Goal: Task Accomplishment & Management: Manage account settings

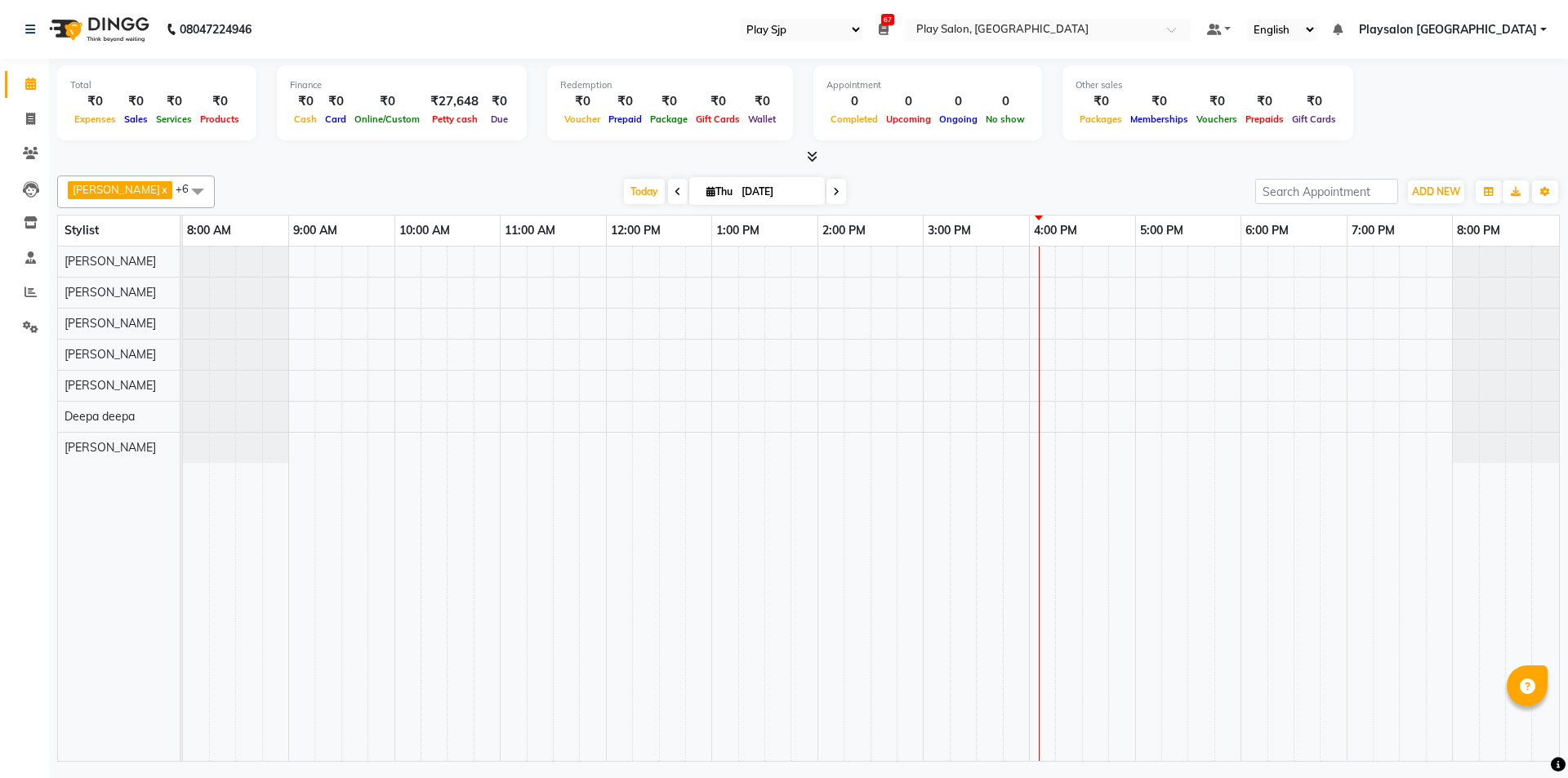
select select "94"
click at [33, 150] on icon at bounding box center [31, 153] width 16 height 12
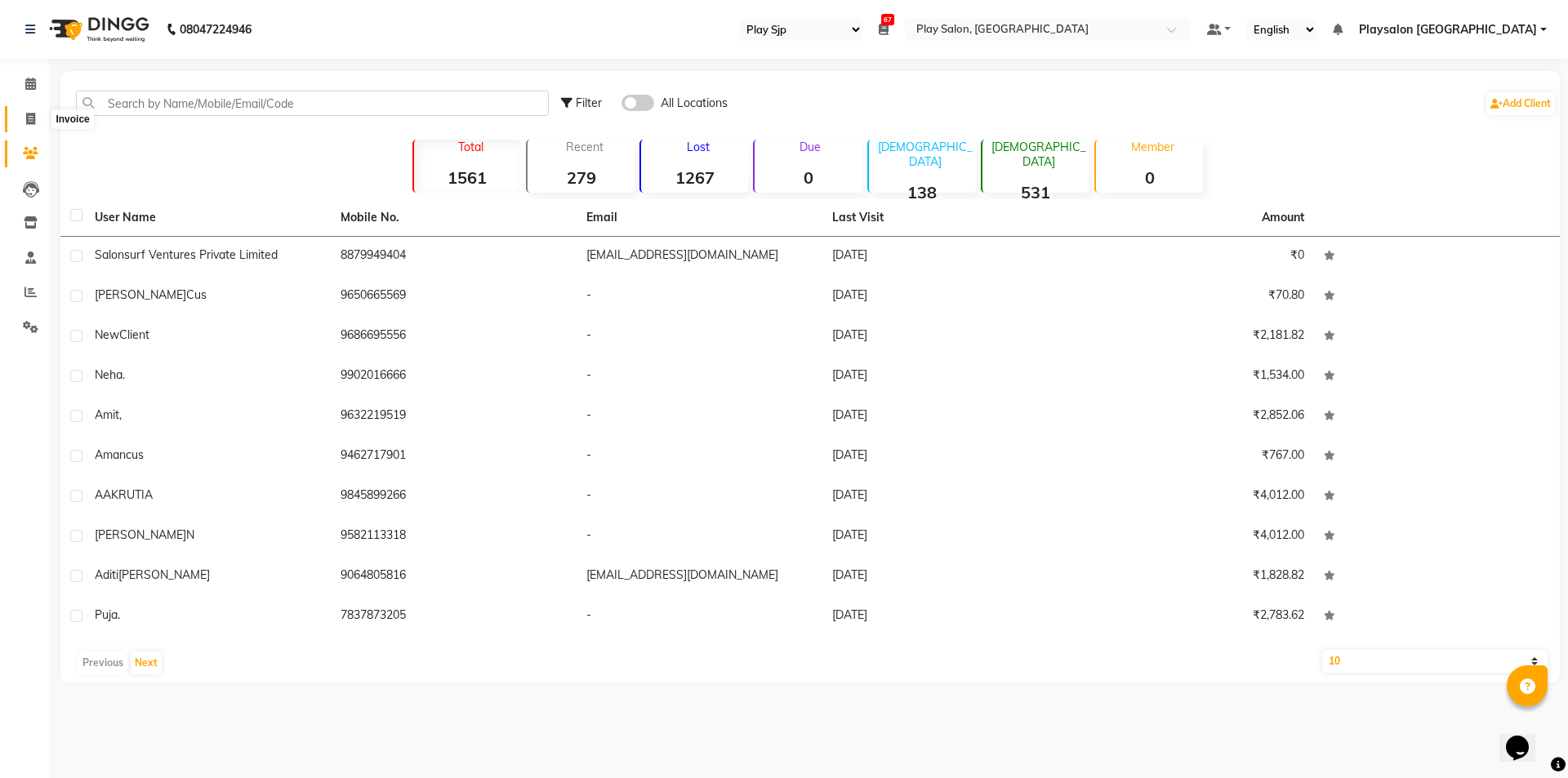
click at [31, 118] on icon at bounding box center [31, 119] width 9 height 12
select select "8308"
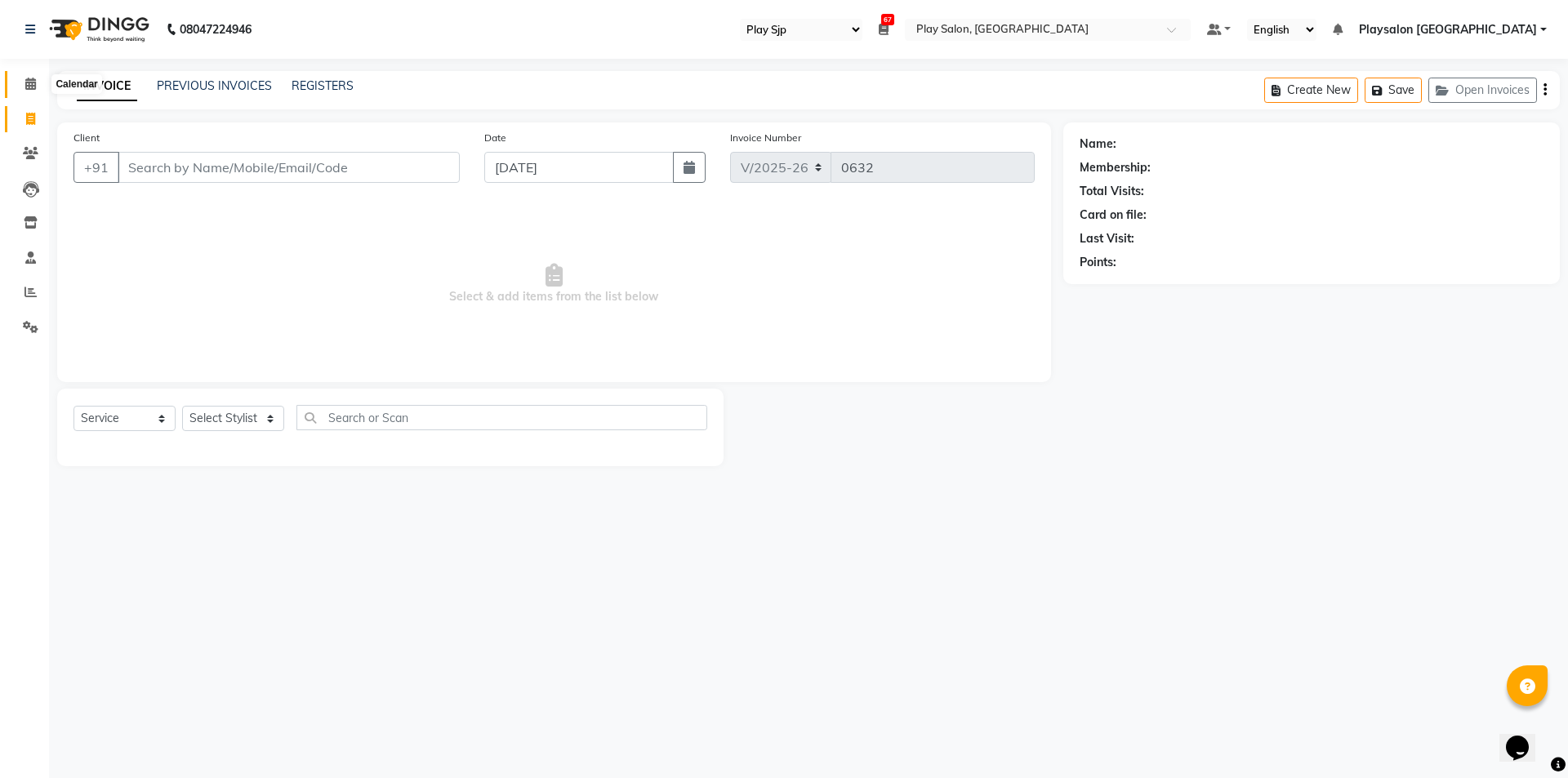
select select "product"
select select "80387"
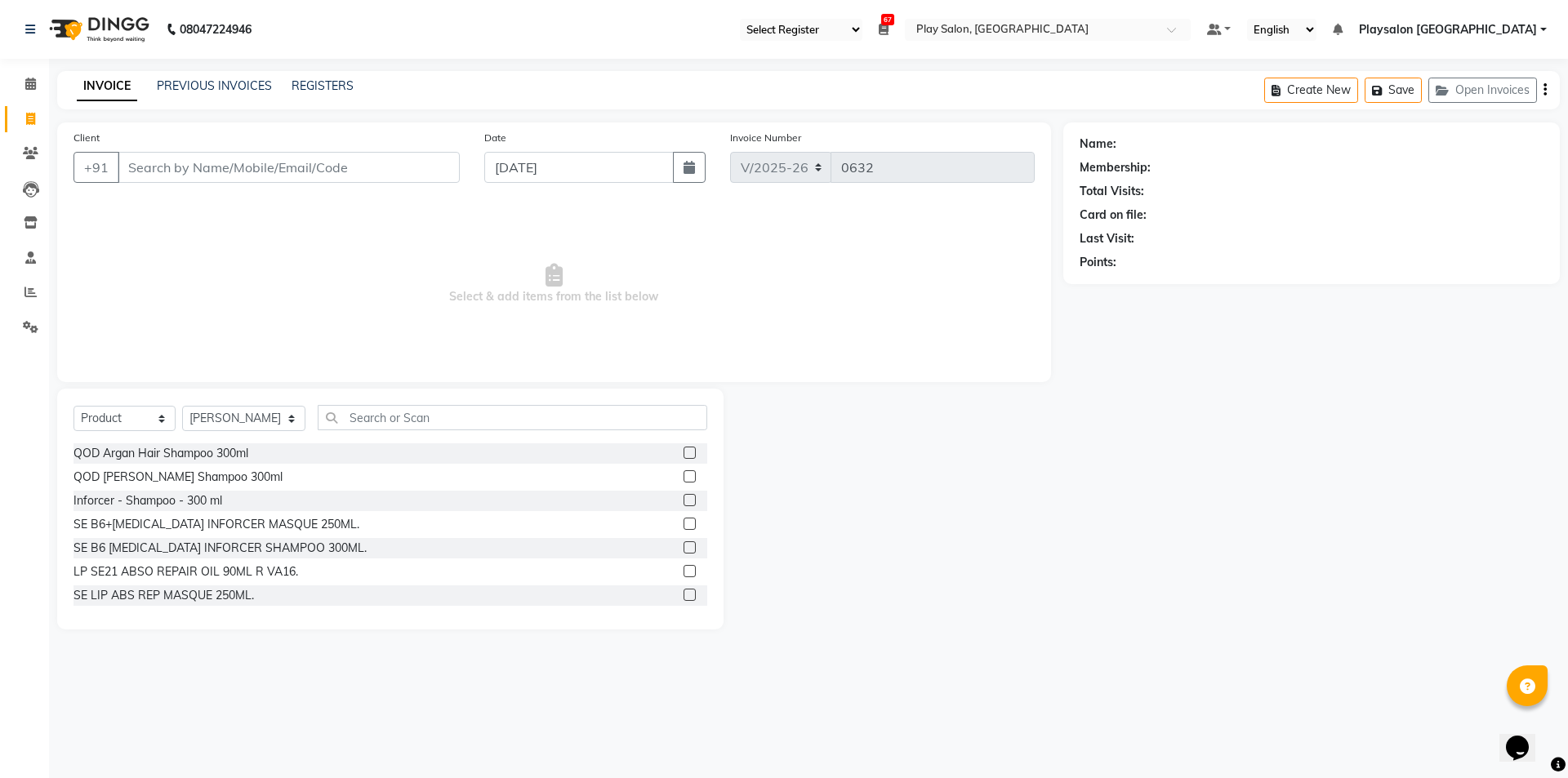
click at [365, 164] on input "Client" at bounding box center [288, 166] width 342 height 31
type input "9740604519"
click at [426, 168] on span "Add Client" at bounding box center [418, 167] width 65 height 17
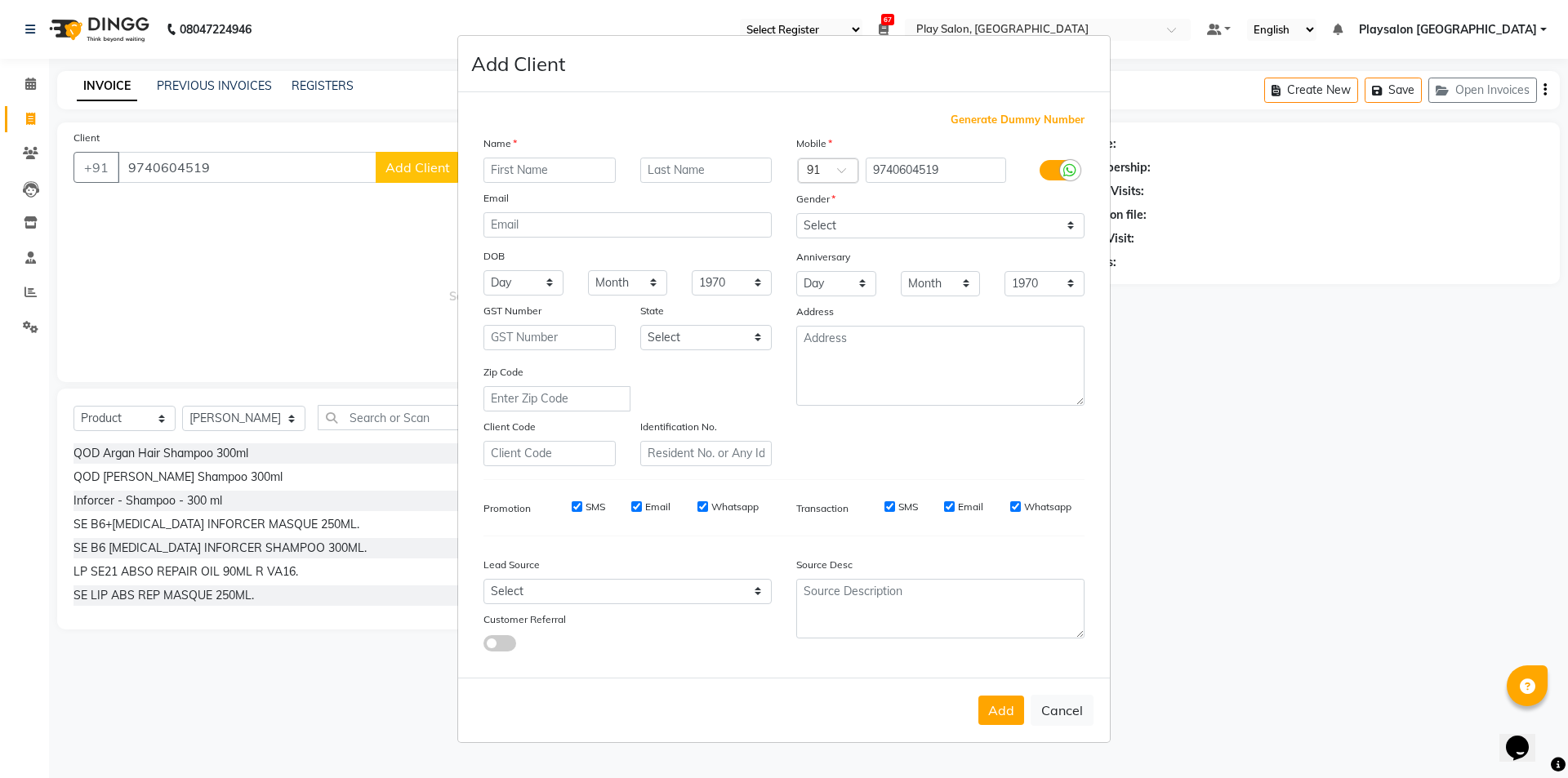
click at [550, 166] on input "text" at bounding box center [550, 170] width 132 height 25
type input "Ponam"
click at [729, 173] on input "text" at bounding box center [706, 170] width 132 height 25
type input "Das"
click at [550, 277] on select "Day 01 02 03 04 05 06 07 08 09 10 11 12 13 14 15 16 17 18 19 20 21 22 23 24 25 …" at bounding box center [523, 282] width 80 height 25
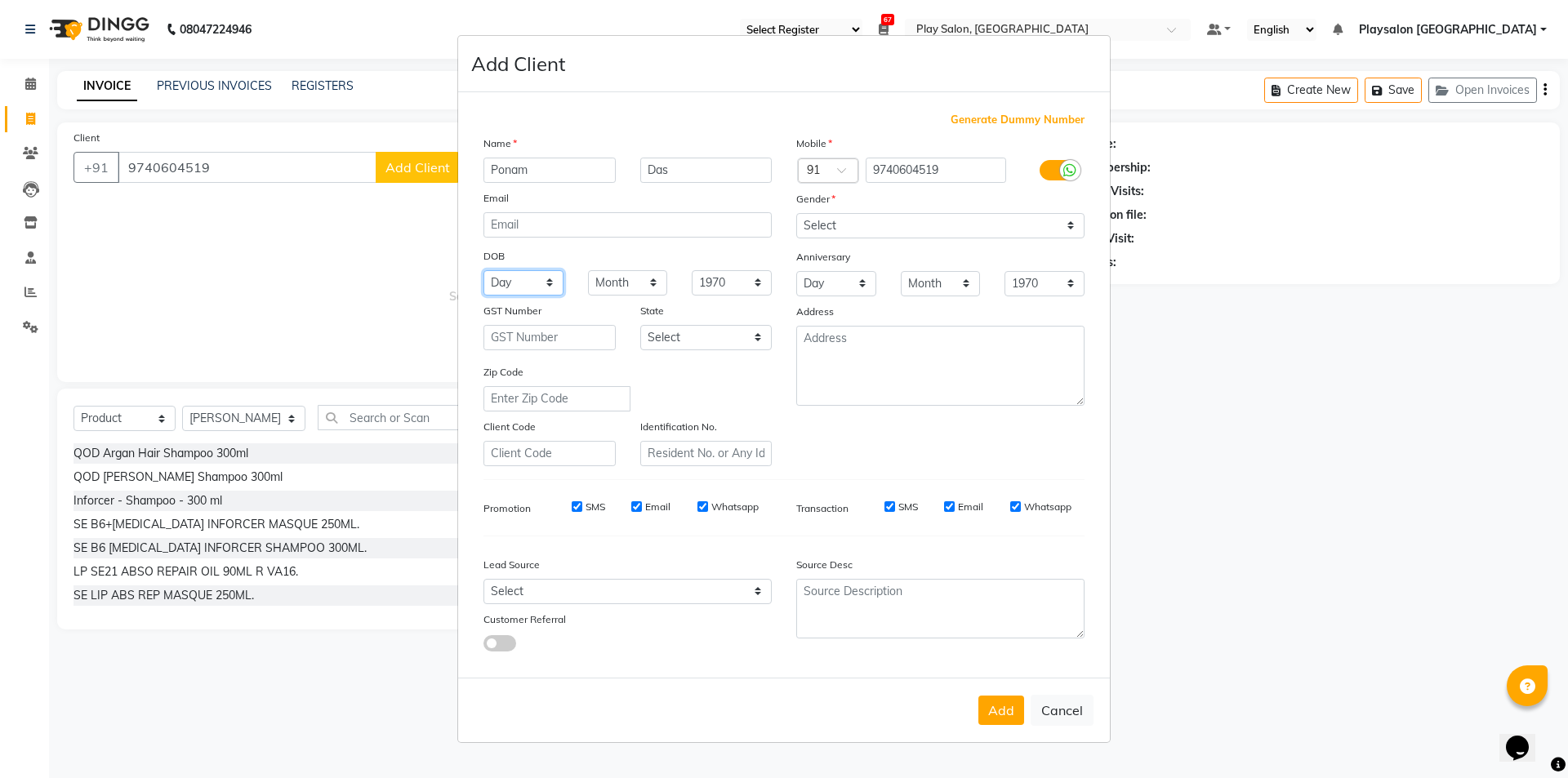
click at [550, 279] on select "Day 01 02 03 04 05 06 07 08 09 10 11 12 13 14 15 16 17 18 19 20 21 22 23 24 25 …" at bounding box center [523, 282] width 80 height 25
select select "01"
click at [484, 270] on select "Day 01 02 03 04 05 06 07 08 09 10 11 12 13 14 15 16 17 18 19 20 21 22 23 24 25 …" at bounding box center [523, 282] width 80 height 25
click at [654, 278] on select "Month January February March April May June July August September October Novem…" at bounding box center [628, 282] width 80 height 25
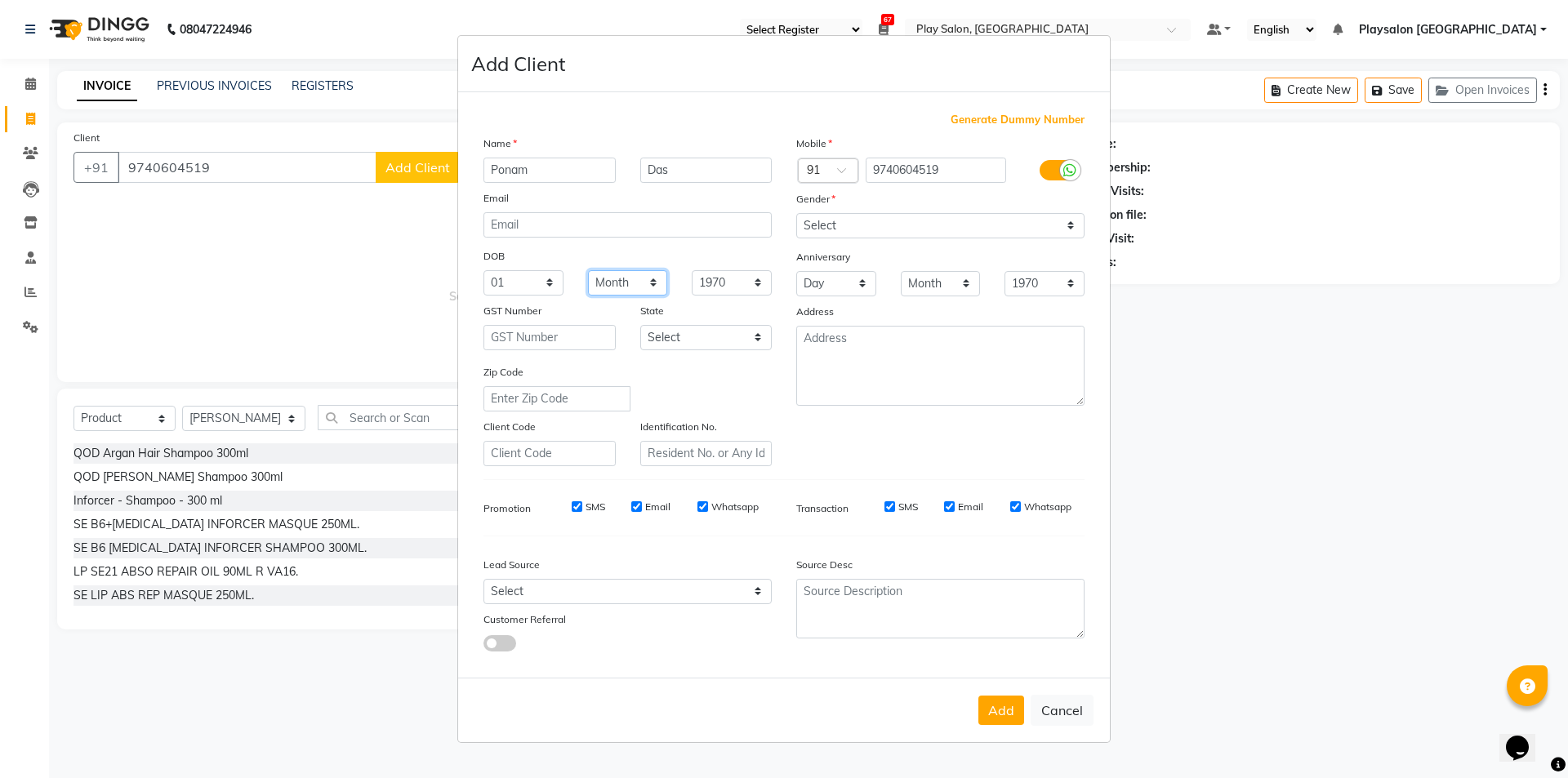
click at [588, 270] on select "Month January February March April May June July August September October Novem…" at bounding box center [628, 282] width 80 height 25
drag, startPoint x: 648, startPoint y: 294, endPoint x: 702, endPoint y: 298, distance: 54.1
click at [645, 306] on label "State" at bounding box center [652, 311] width 24 height 15
click at [761, 279] on select "1940 1941 1942 1943 1944 1945 1946 1947 1948 1949 1950 1951 1952 1953 1954 1955…" at bounding box center [731, 282] width 80 height 25
select select "2015"
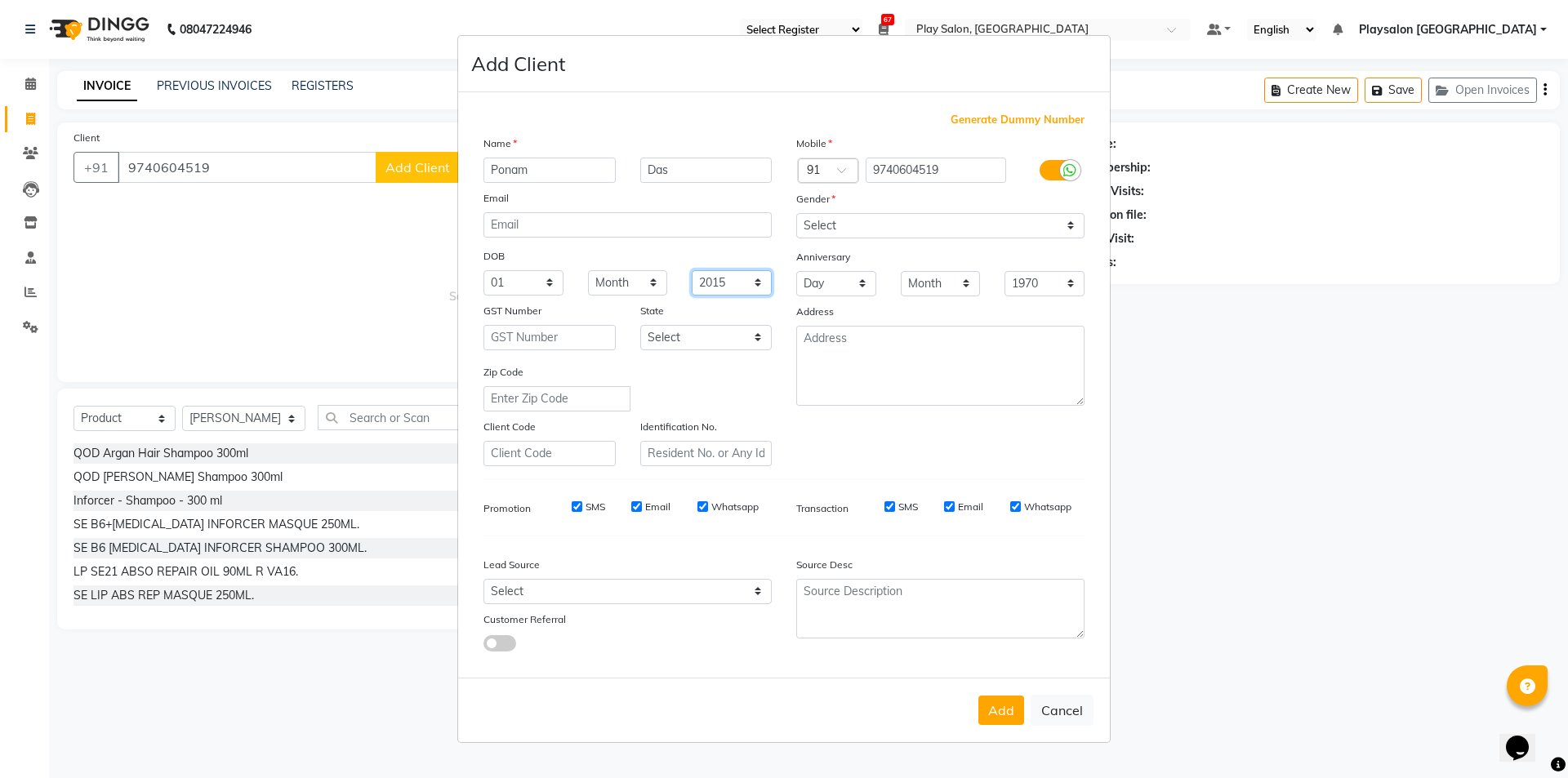
click at [692, 270] on select "1940 1941 1942 1943 1944 1945 1946 1947 1948 1949 1950 1951 1952 1953 1954 1955…" at bounding box center [731, 282] width 80 height 25
click at [734, 529] on div "Generate Dummy Number Name [PERSON_NAME] Email DOB Day 01 02 03 04 05 06 07 08 …" at bounding box center [784, 388] width 626 height 553
click at [1073, 225] on select "Select [DEMOGRAPHIC_DATA] [DEMOGRAPHIC_DATA] Other Prefer Not To Say" at bounding box center [940, 225] width 288 height 25
select select "[DEMOGRAPHIC_DATA]"
click at [797, 213] on select "Select [DEMOGRAPHIC_DATA] [DEMOGRAPHIC_DATA] Other Prefer Not To Say" at bounding box center [940, 225] width 288 height 25
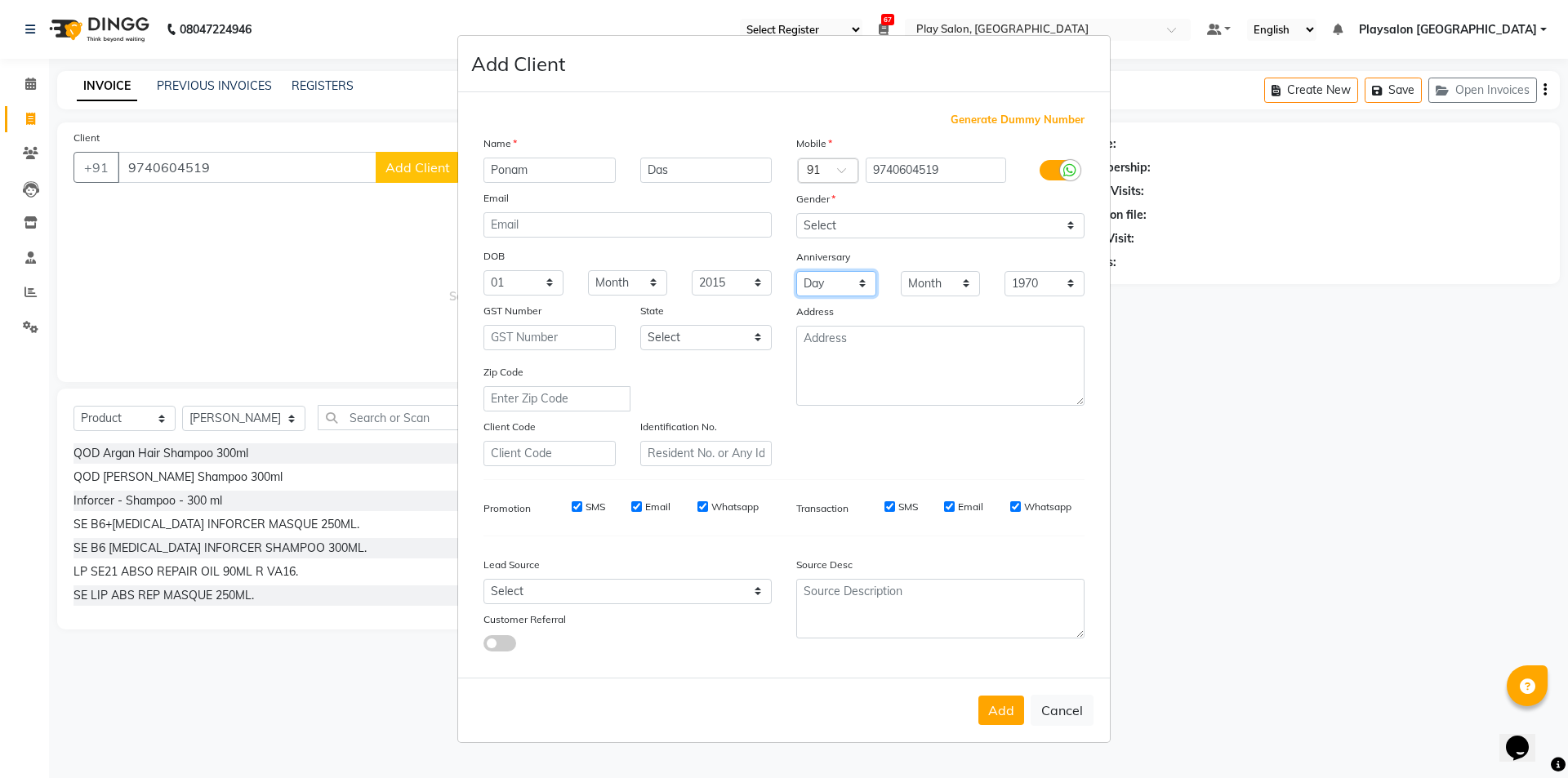
drag, startPoint x: 1021, startPoint y: 237, endPoint x: 844, endPoint y: 293, distance: 185.6
click at [844, 293] on select "Day 01 02 03 04 05 06 07 08 09 10 11 12 13 14 15 16 17 18 19 20 21 22 23 24 25 …" at bounding box center [836, 283] width 80 height 25
click at [1235, 343] on ngb-modal-window "Add Client Generate Dummy Number Name [PERSON_NAME] Email DOB Day 01 02 03 04 0…" at bounding box center [784, 389] width 1568 height 778
click at [1002, 702] on button "Add" at bounding box center [1001, 711] width 46 height 30
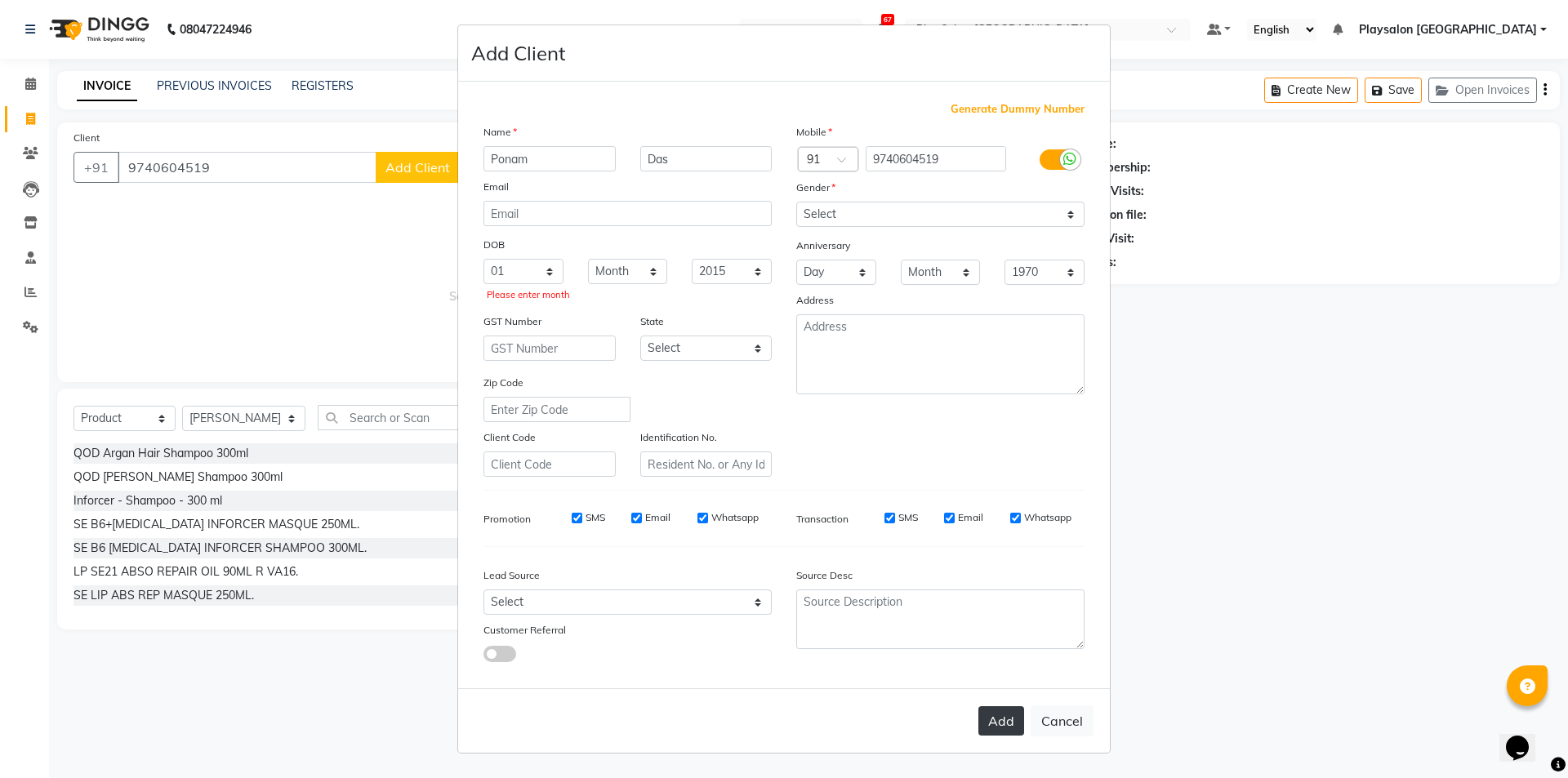
click at [1002, 702] on div "Add Cancel" at bounding box center [784, 721] width 652 height 65
click at [998, 721] on button "Add" at bounding box center [1001, 721] width 46 height 30
click at [547, 268] on select "Day 01 02 03 04 05 06 07 08 09 10 11 12 13 14 15 16 17 18 19 20 21 22 23 24 25 …" at bounding box center [523, 271] width 80 height 25
select select "02"
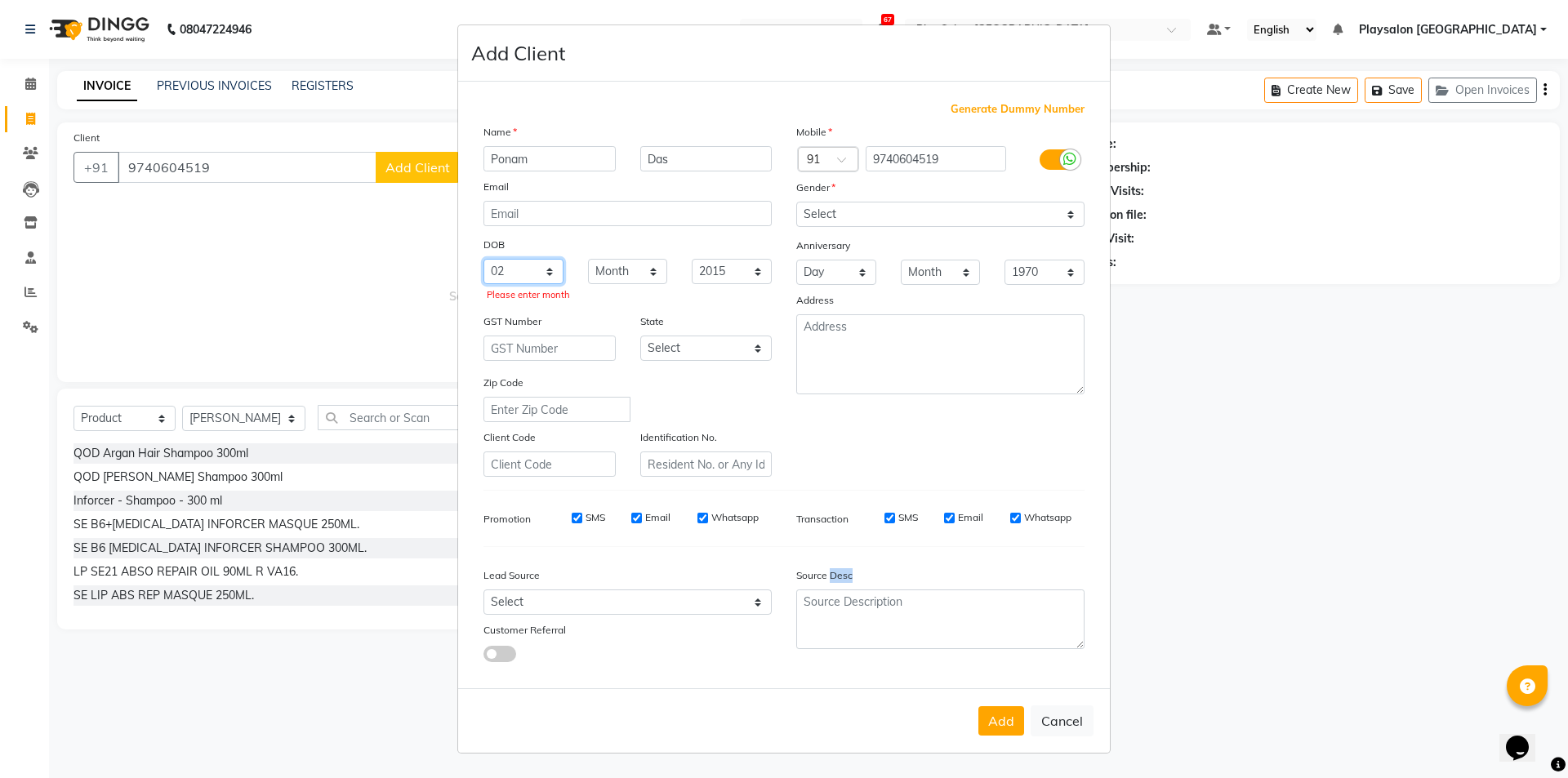
click at [484, 258] on select "Day 01 02 03 04 05 06 07 08 09 10 11 12 13 14 15 16 17 18 19 20 21 22 23 24 25 …" at bounding box center [523, 271] width 80 height 25
click at [654, 268] on select "Month January February March April May June July August September October Novem…" at bounding box center [628, 271] width 80 height 25
click at [657, 265] on select "Month January February March April May June July August September October Novem…" at bounding box center [628, 271] width 80 height 25
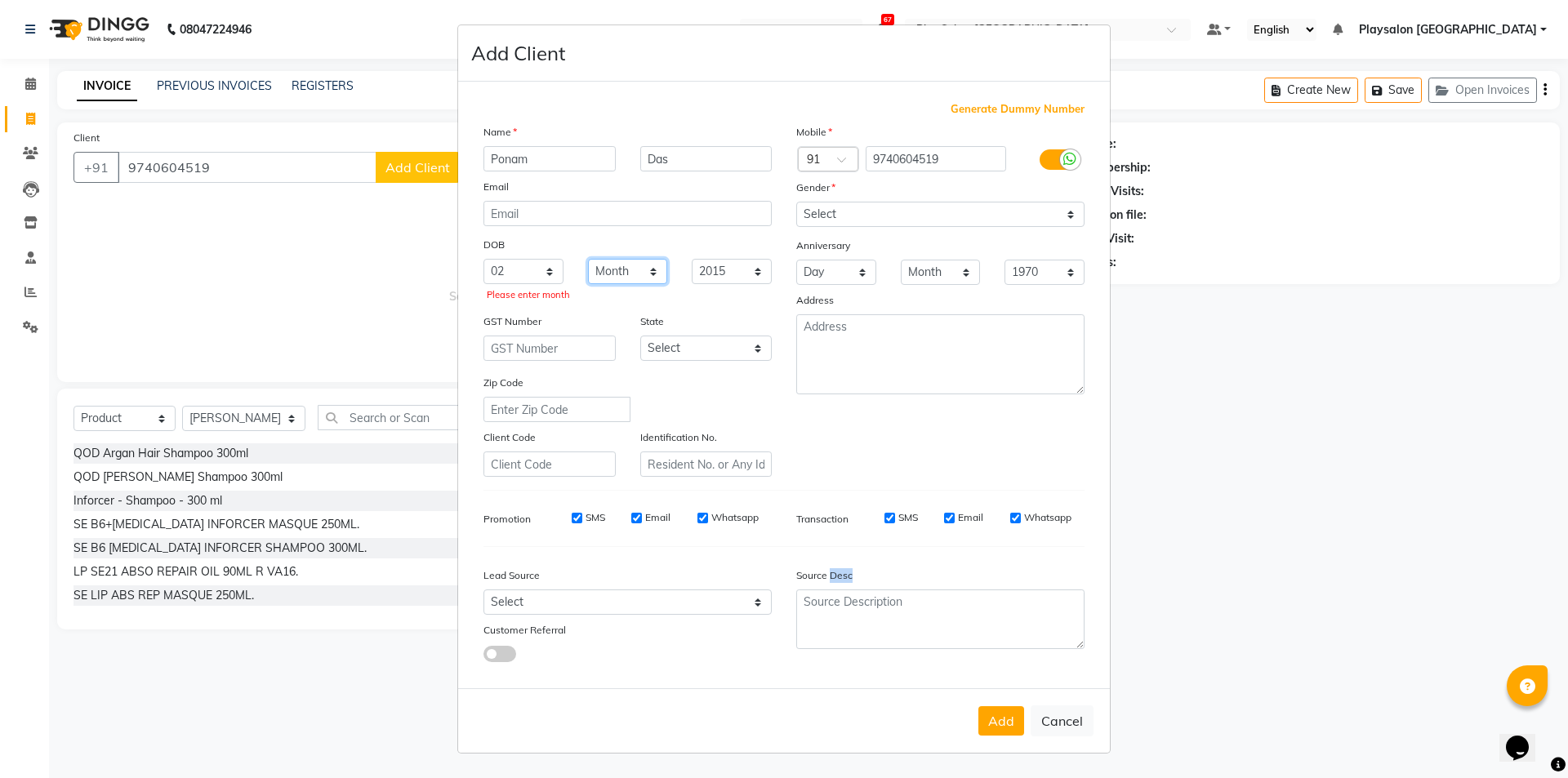
click at [654, 270] on select "Month January February March April May June July August September October Novem…" at bounding box center [628, 271] width 80 height 25
select select "01"
click at [588, 258] on select "Month January February March April May June July August September October Novem…" at bounding box center [628, 271] width 80 height 25
click at [1002, 724] on button "Add" at bounding box center [1001, 721] width 46 height 30
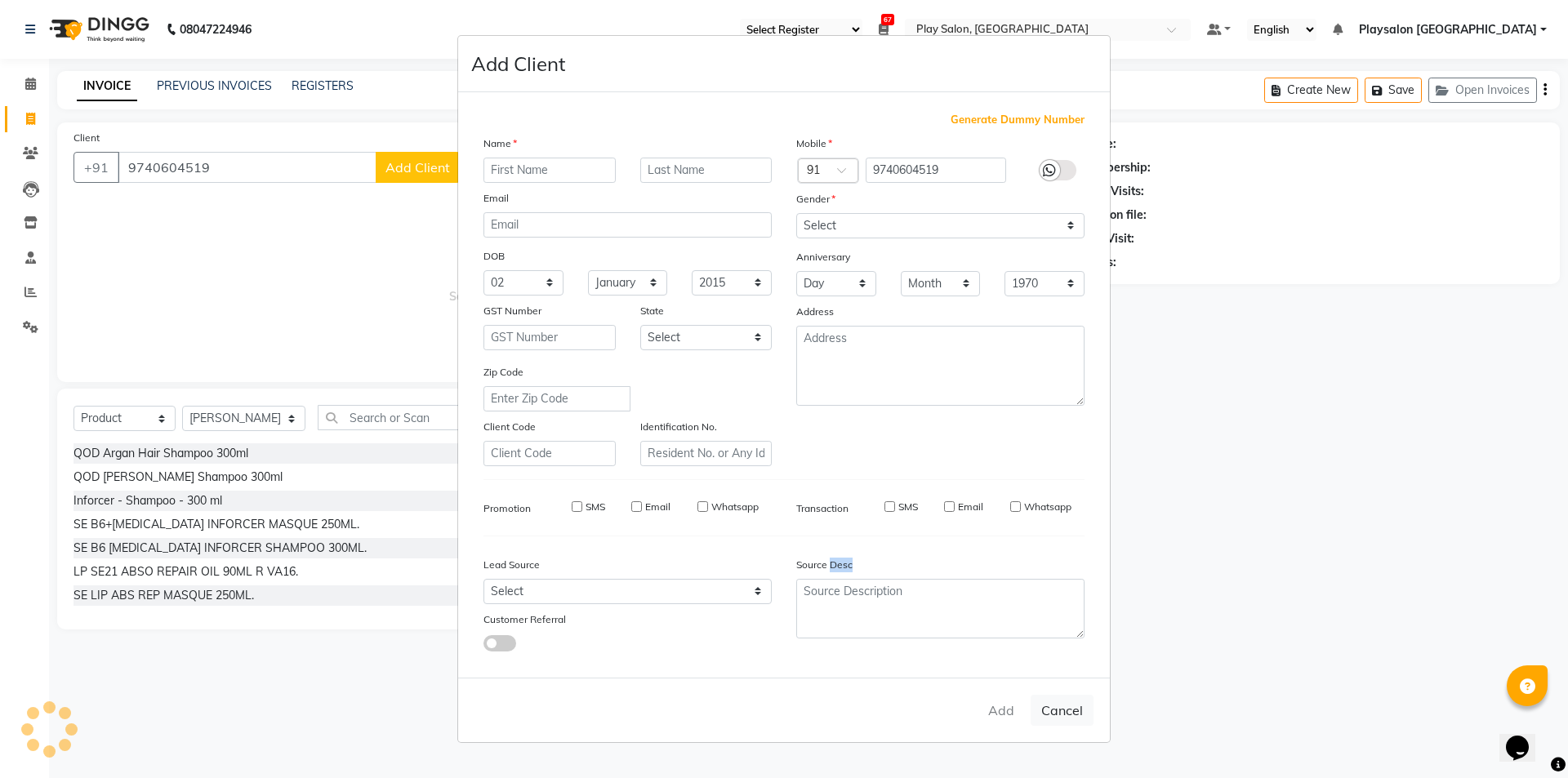
select select
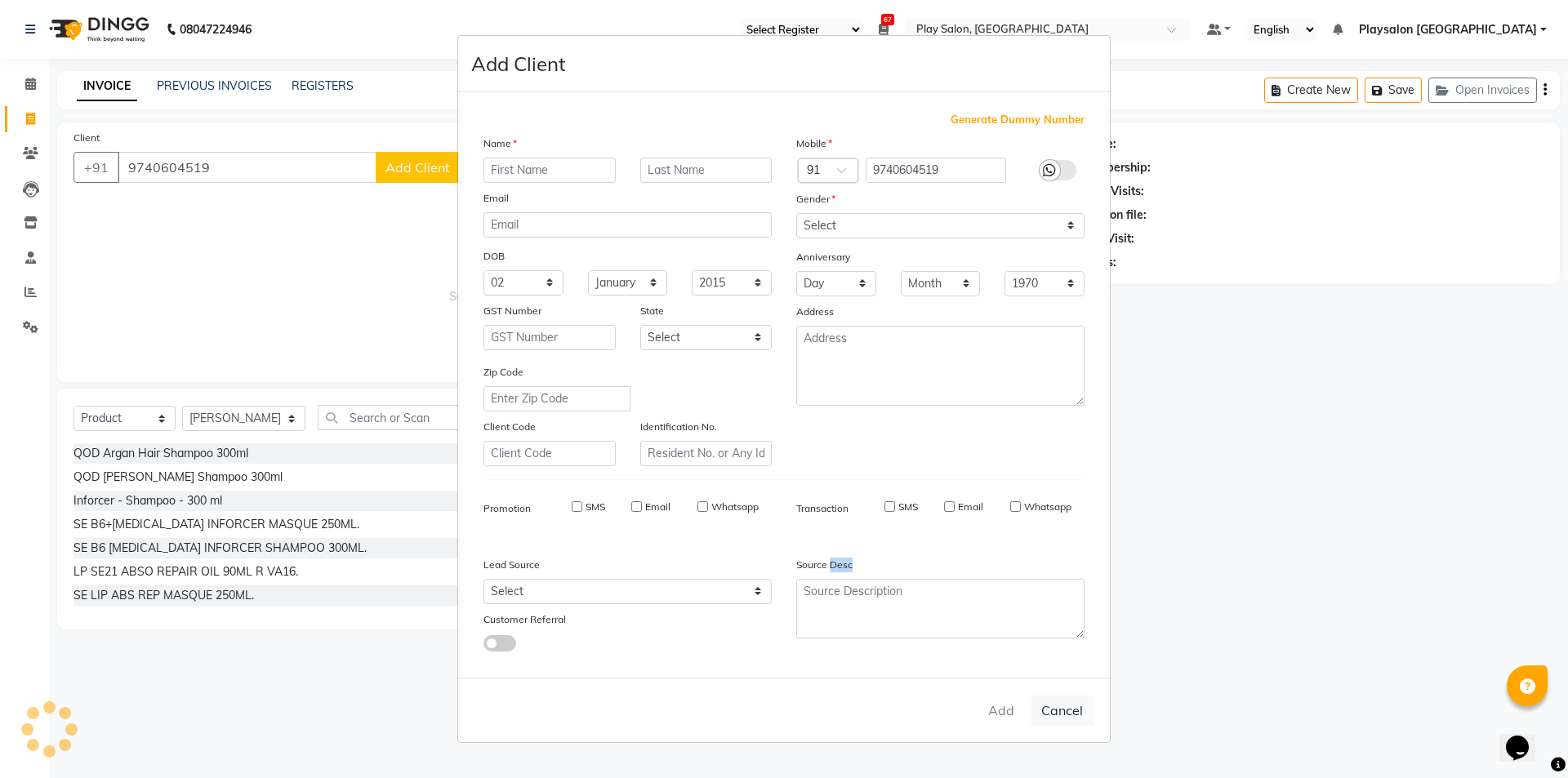
select select
checkbox input "false"
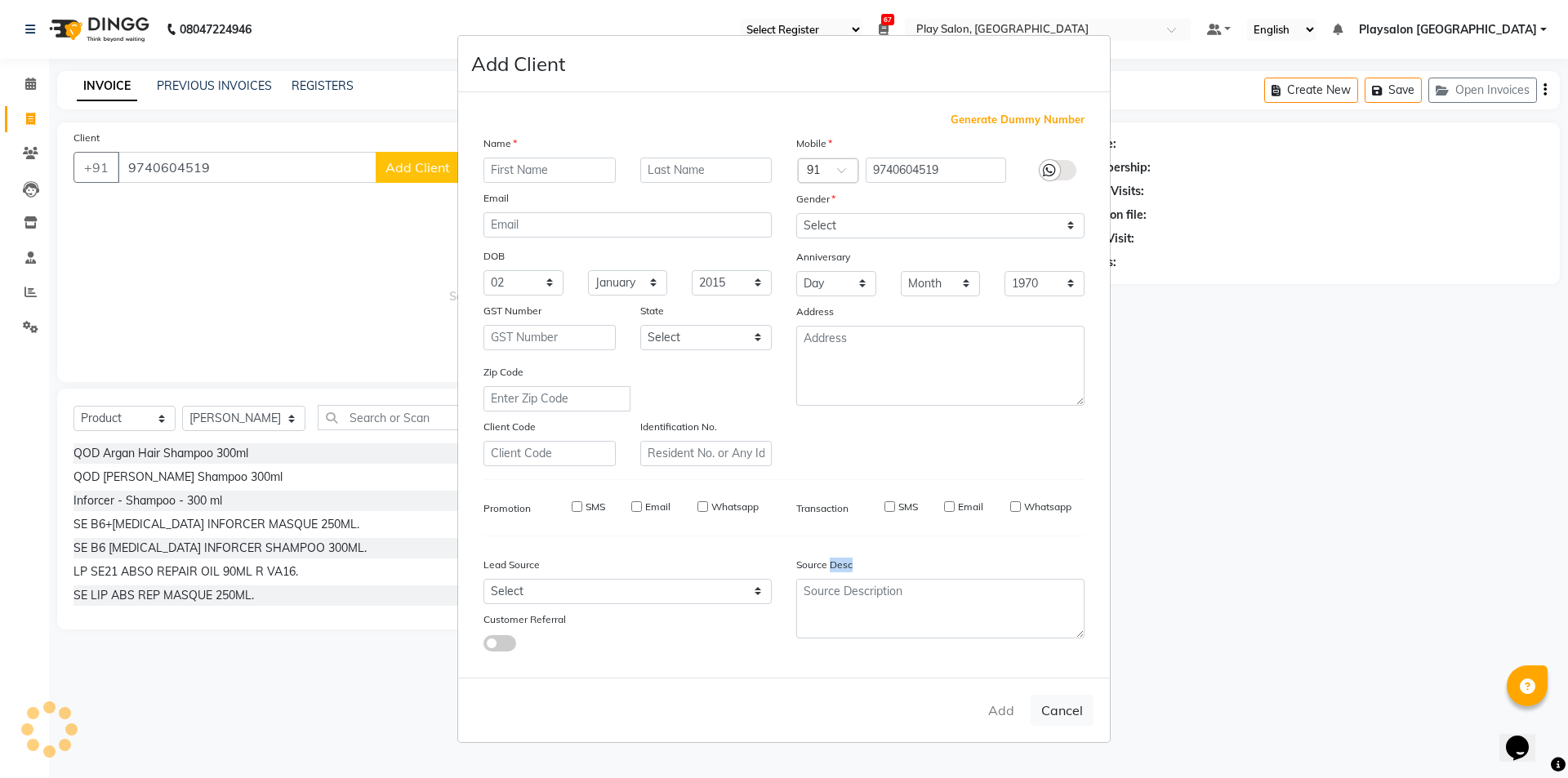
checkbox input "false"
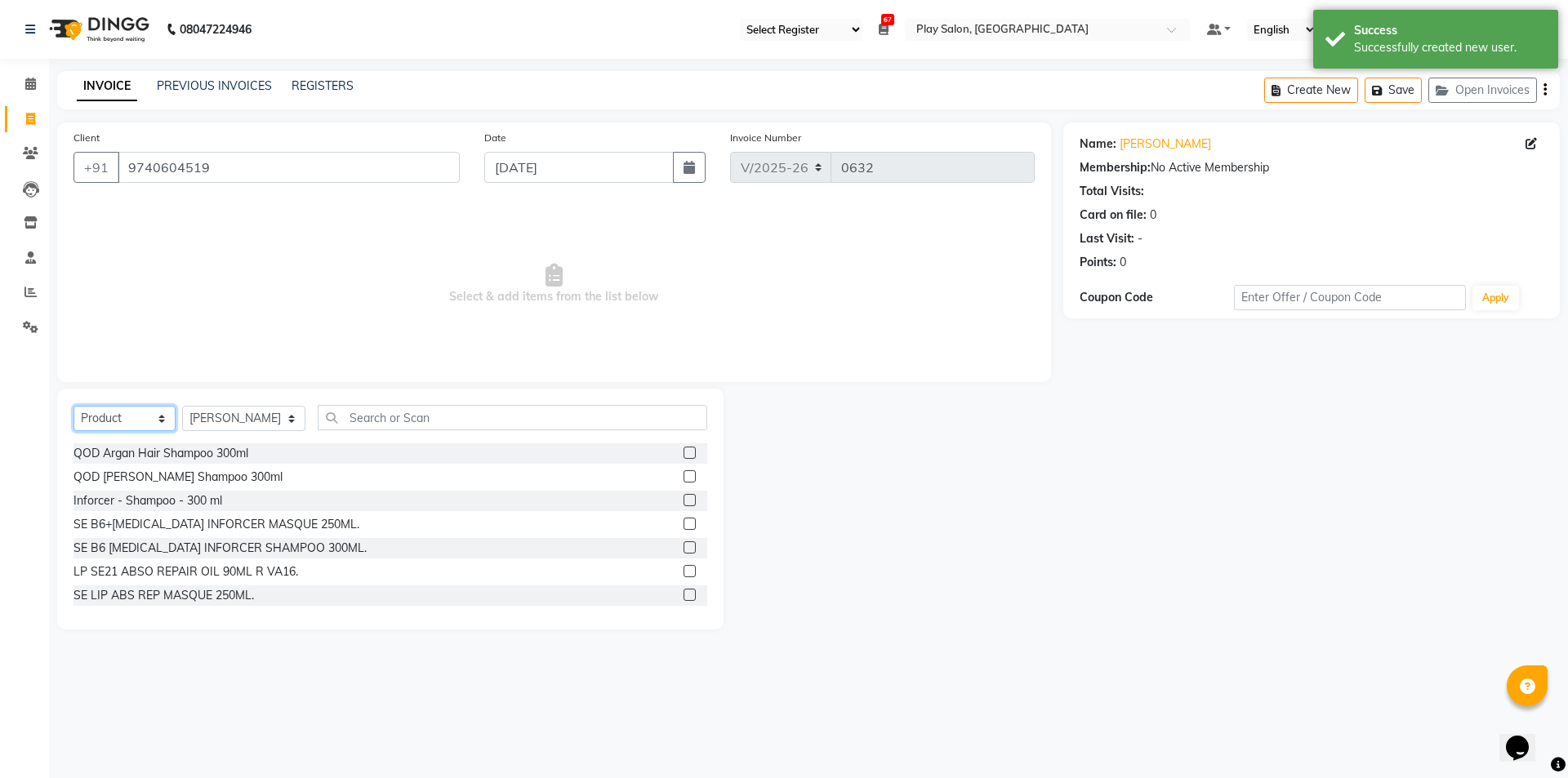
click at [161, 417] on select "Select Service Product Membership Package Voucher Prepaid Gift Card" at bounding box center [124, 418] width 102 height 25
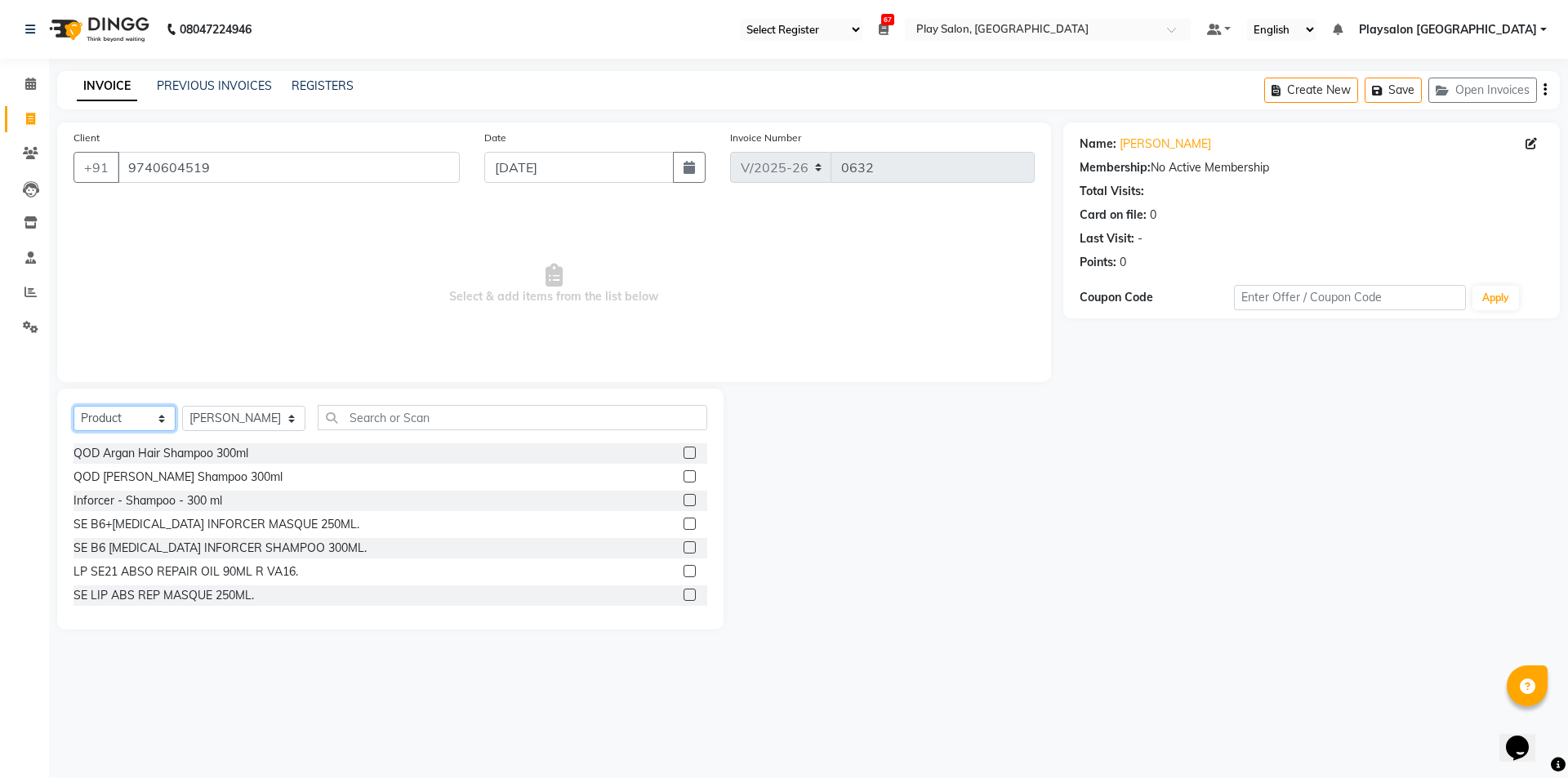
click at [74, 406] on select "Select Service Product Membership Package Voucher Prepaid Gift Card" at bounding box center [124, 418] width 102 height 25
click at [270, 416] on select "Select Stylist Admin [PERSON_NAME] [PERSON_NAME] Lun Deepa deepa [PERSON_NAME] …" at bounding box center [244, 418] width 124 height 25
select select "80380"
click at [182, 406] on select "Select Stylist Admin [PERSON_NAME] [PERSON_NAME] Lun Deepa deepa [PERSON_NAME] …" at bounding box center [244, 418] width 124 height 25
click at [430, 413] on input "text" at bounding box center [513, 417] width 390 height 25
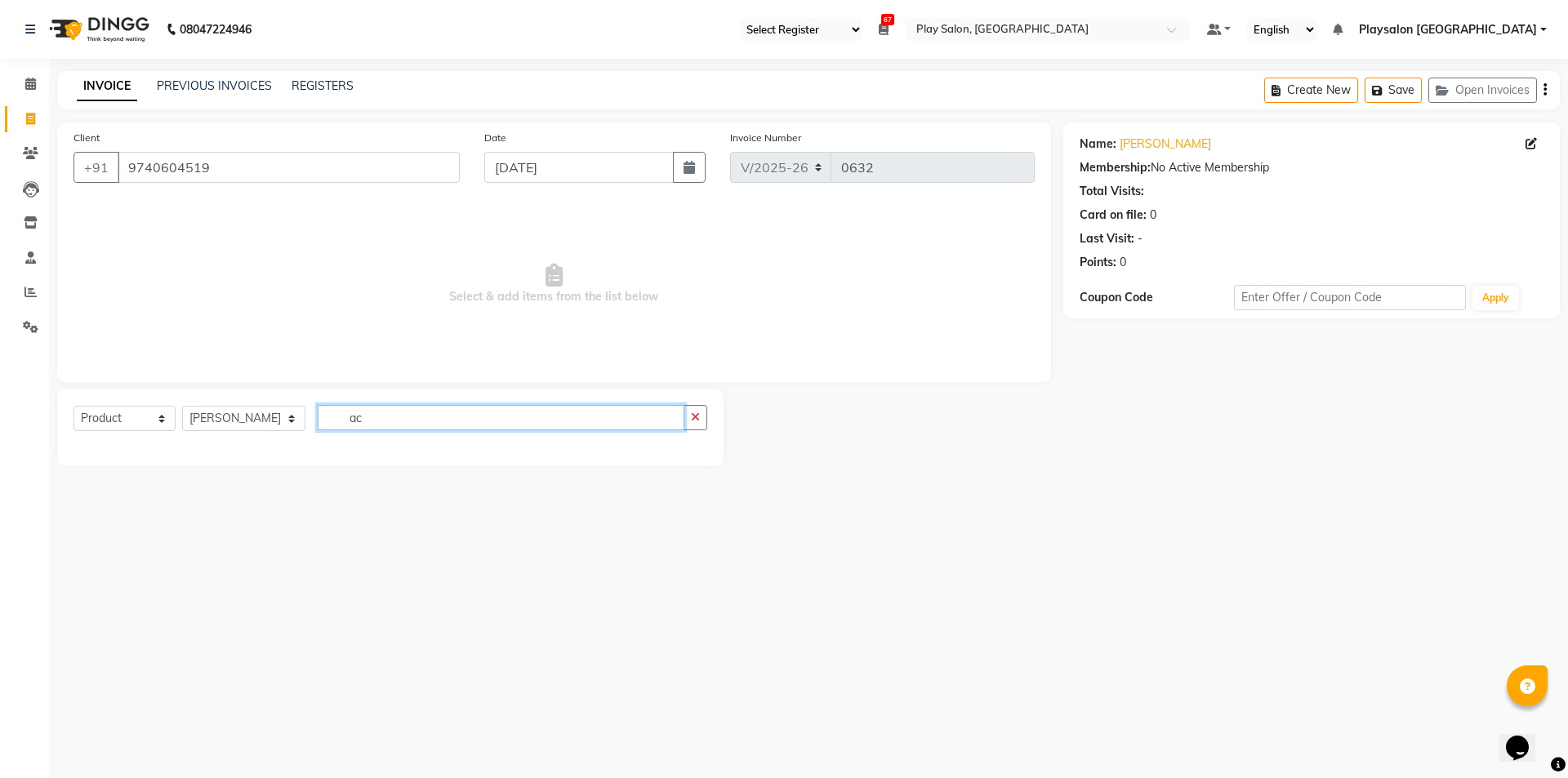
type input "a"
click at [390, 413] on input "Abous" at bounding box center [501, 417] width 366 height 25
click at [409, 421] on input "Absolute" at bounding box center [501, 417] width 366 height 25
type input "Absolute"
click at [693, 419] on icon "button" at bounding box center [695, 417] width 9 height 11
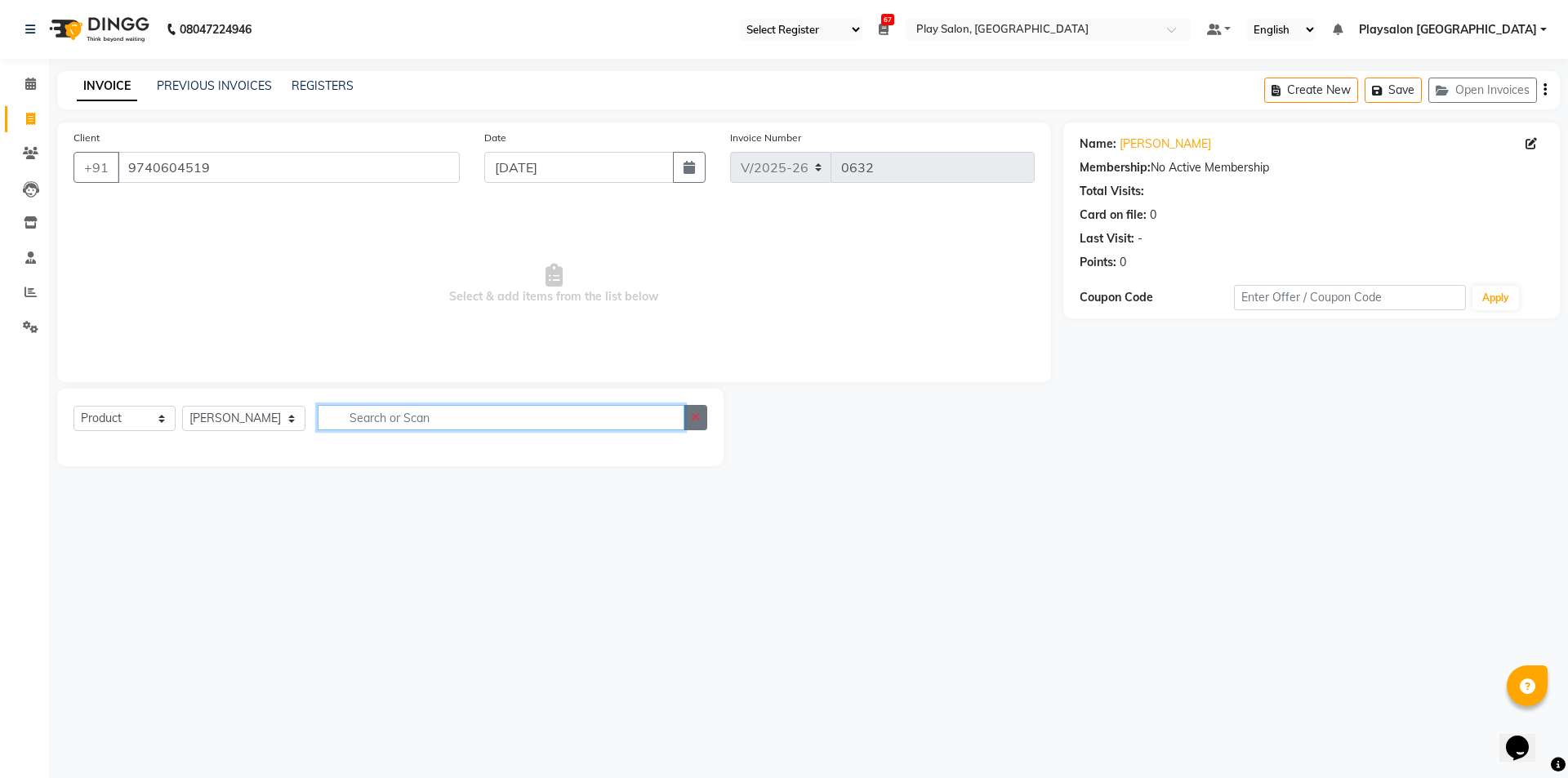
click at [685, 419] on input "text" at bounding box center [501, 417] width 366 height 25
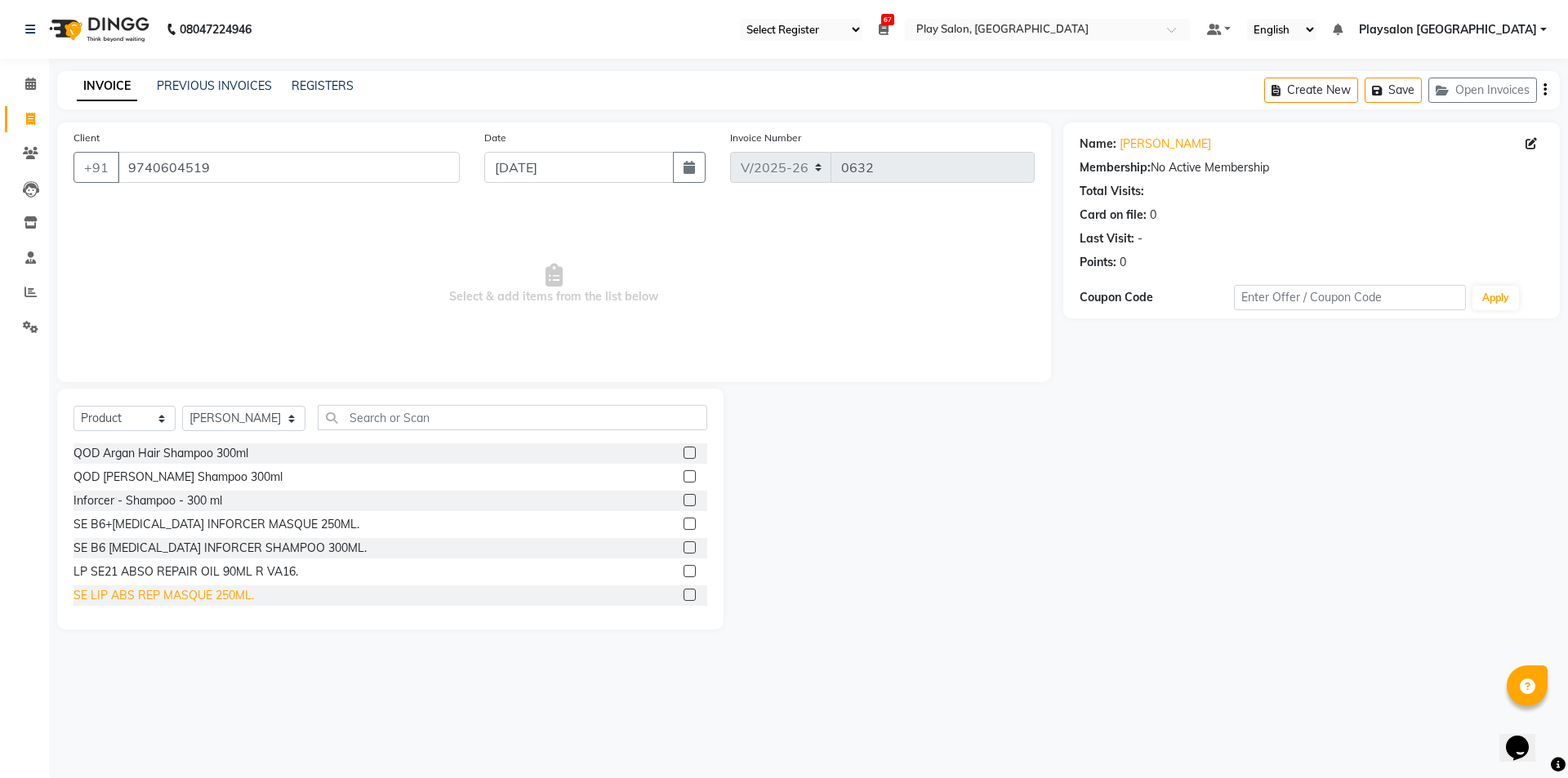
click at [223, 598] on div "SE LIP ABS REP MASQUE 250ML." at bounding box center [164, 596] width 181 height 18
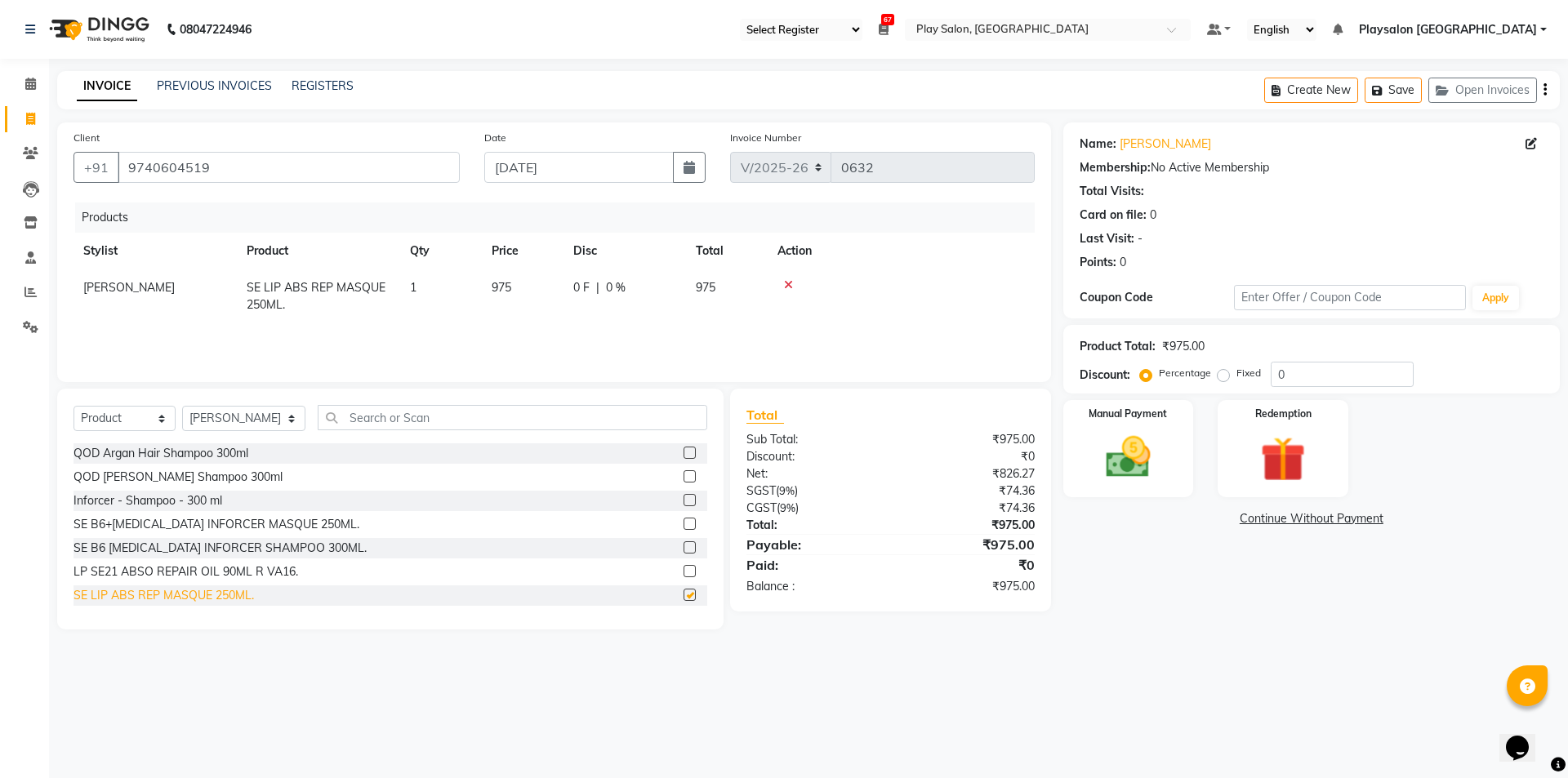
checkbox input "false"
click at [473, 419] on input "text" at bounding box center [513, 417] width 390 height 25
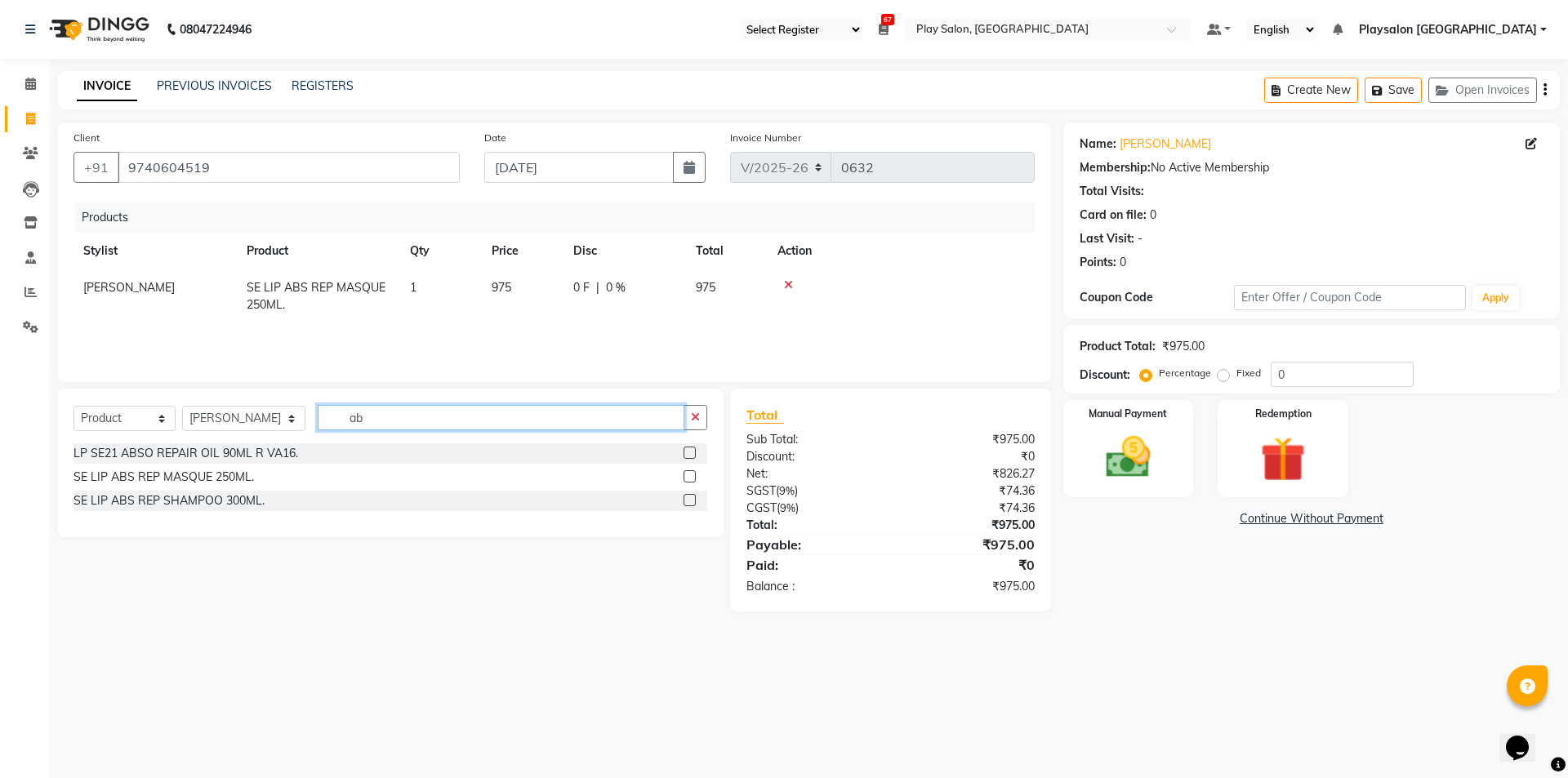
type input "a"
type input "ARM"
click at [692, 469] on div at bounding box center [695, 477] width 24 height 20
click at [690, 472] on label at bounding box center [690, 477] width 12 height 12
click at [690, 472] on input "checkbox" at bounding box center [689, 477] width 11 height 11
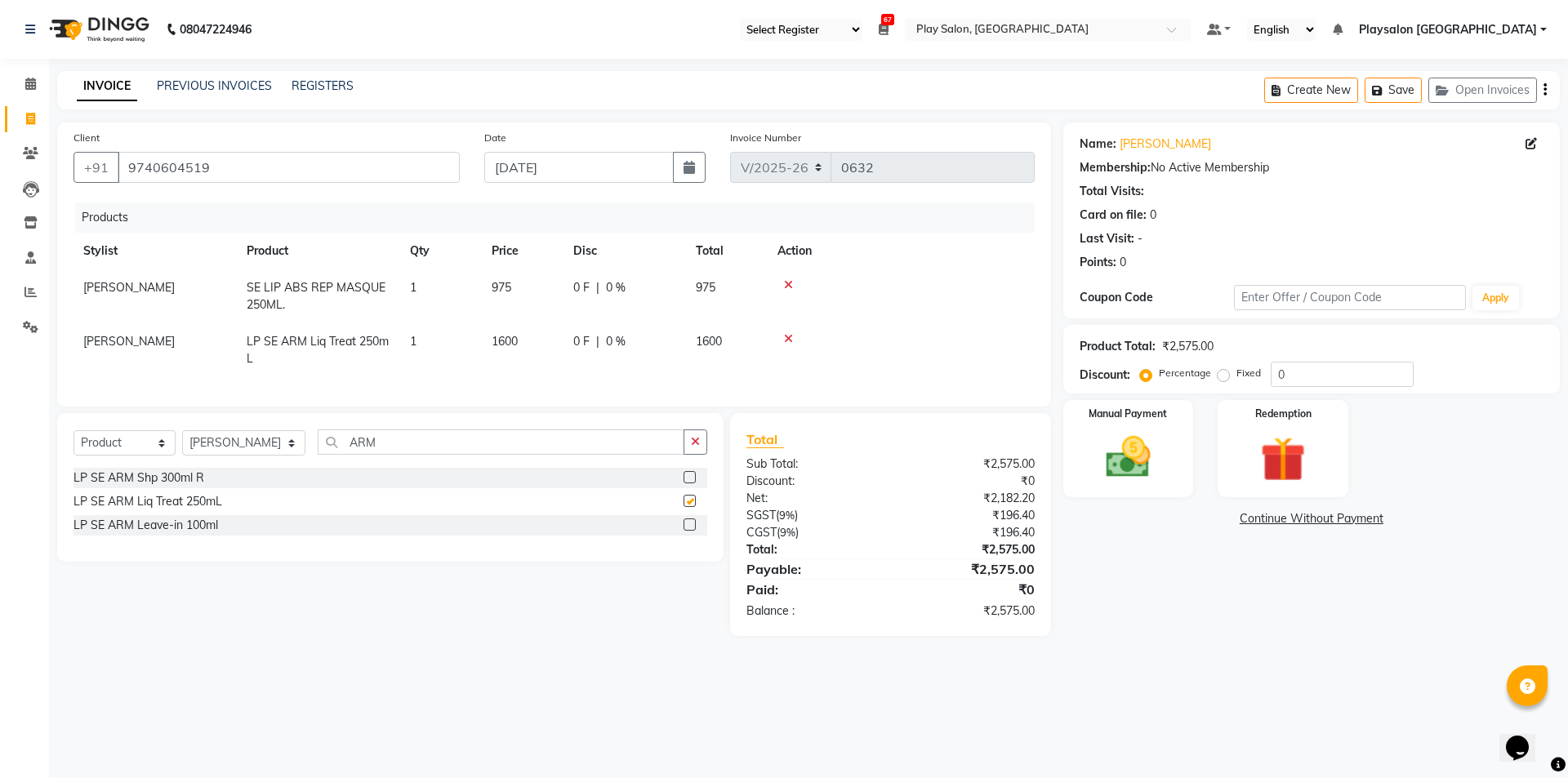
checkbox input "false"
click at [789, 283] on icon at bounding box center [789, 285] width 9 height 11
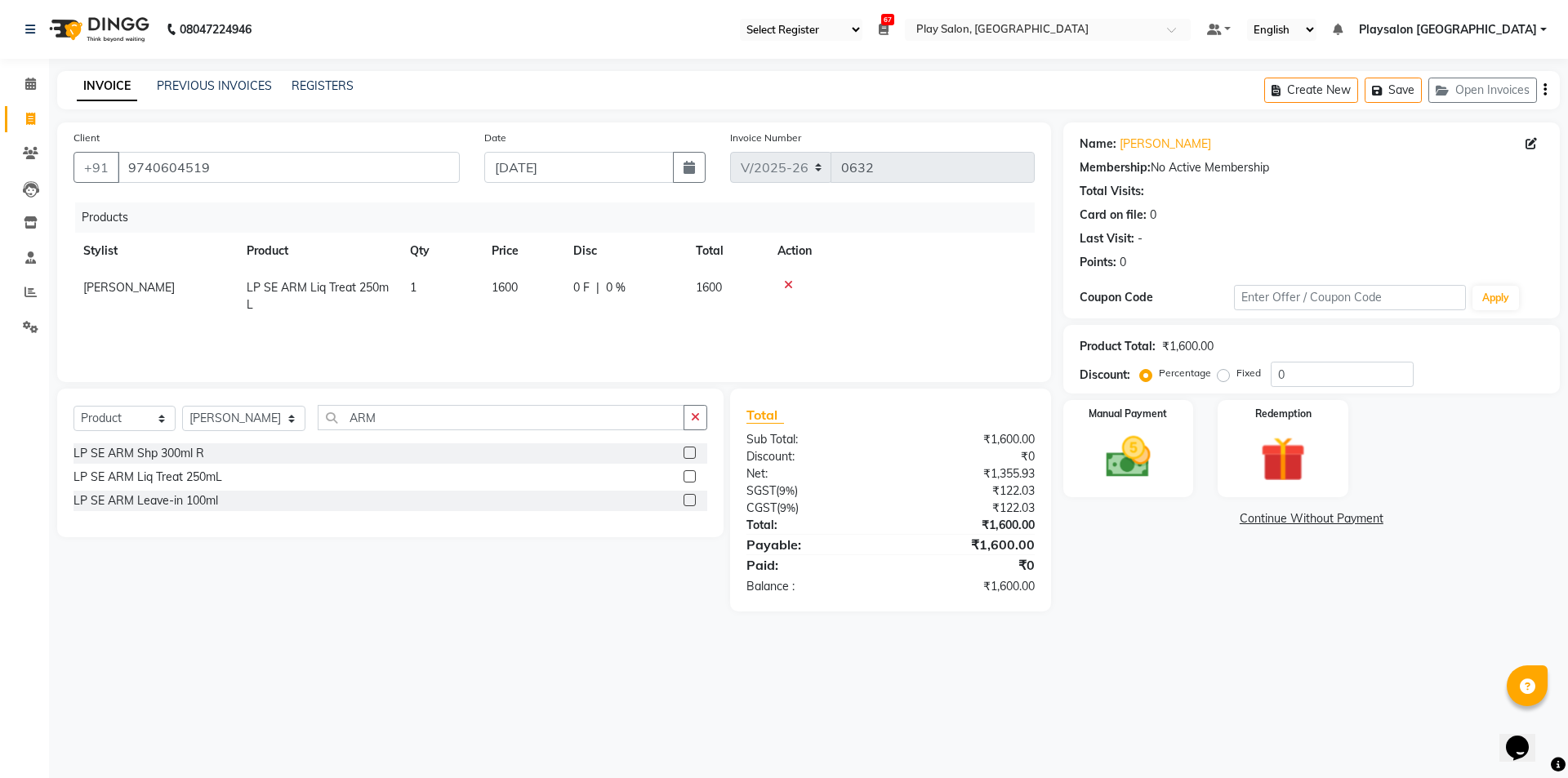
scroll to position [0, 12]
click at [1136, 454] on img at bounding box center [1128, 457] width 76 height 54
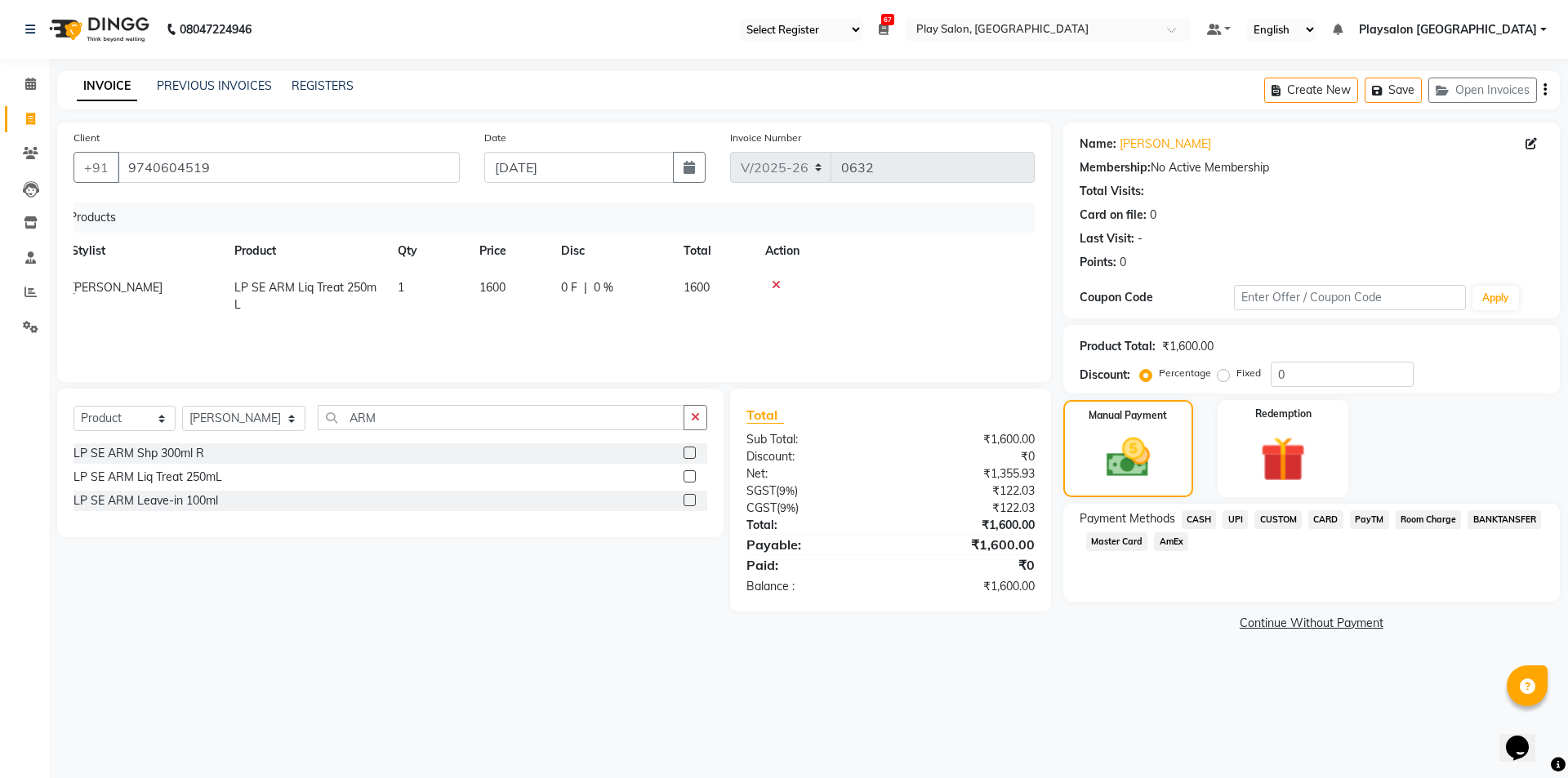
click at [1242, 520] on span "UPI" at bounding box center [1235, 519] width 25 height 18
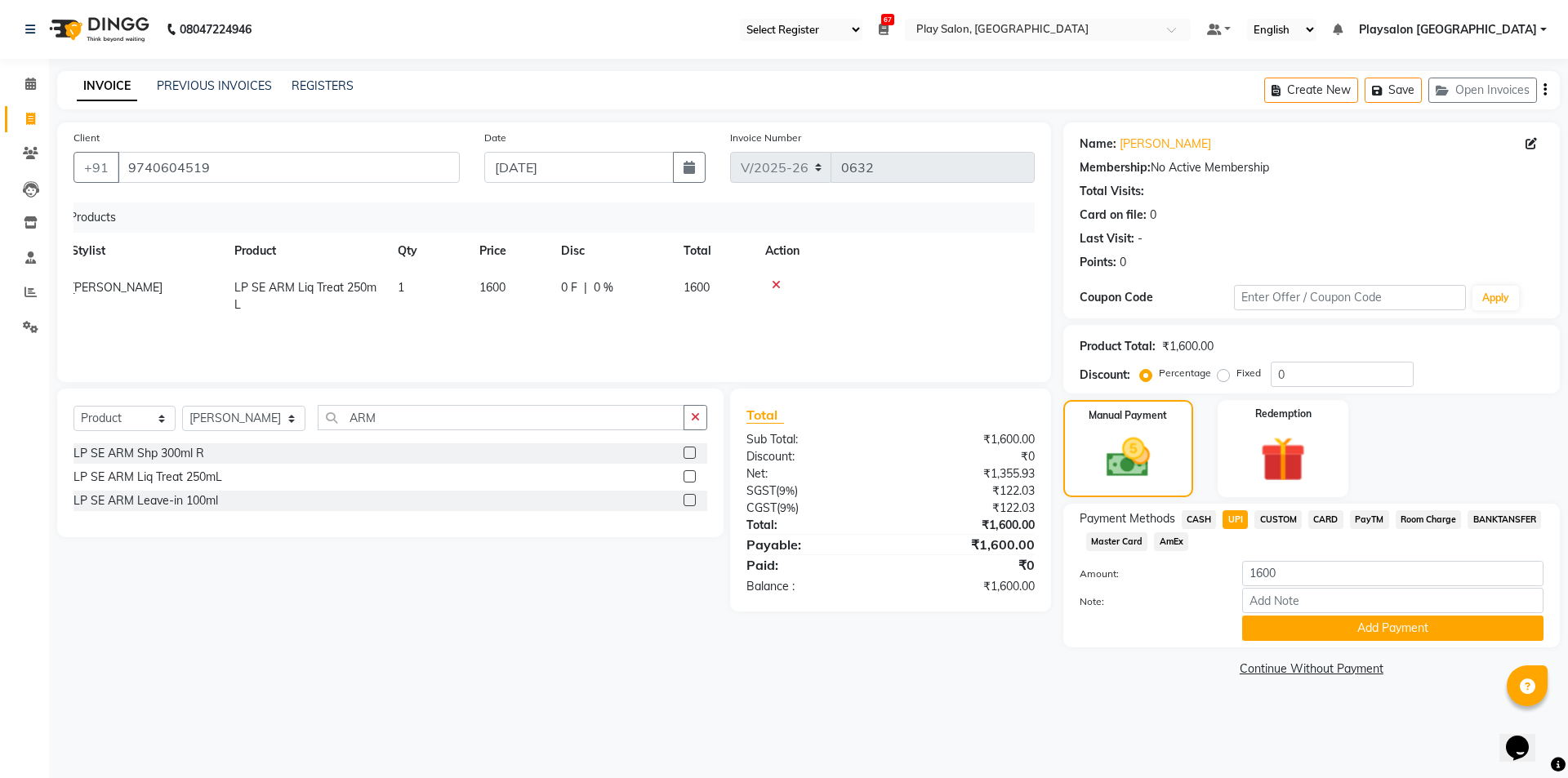
click at [1242, 520] on span "UPI" at bounding box center [1235, 519] width 25 height 18
click at [1383, 626] on button "Add Payment" at bounding box center [1393, 628] width 302 height 25
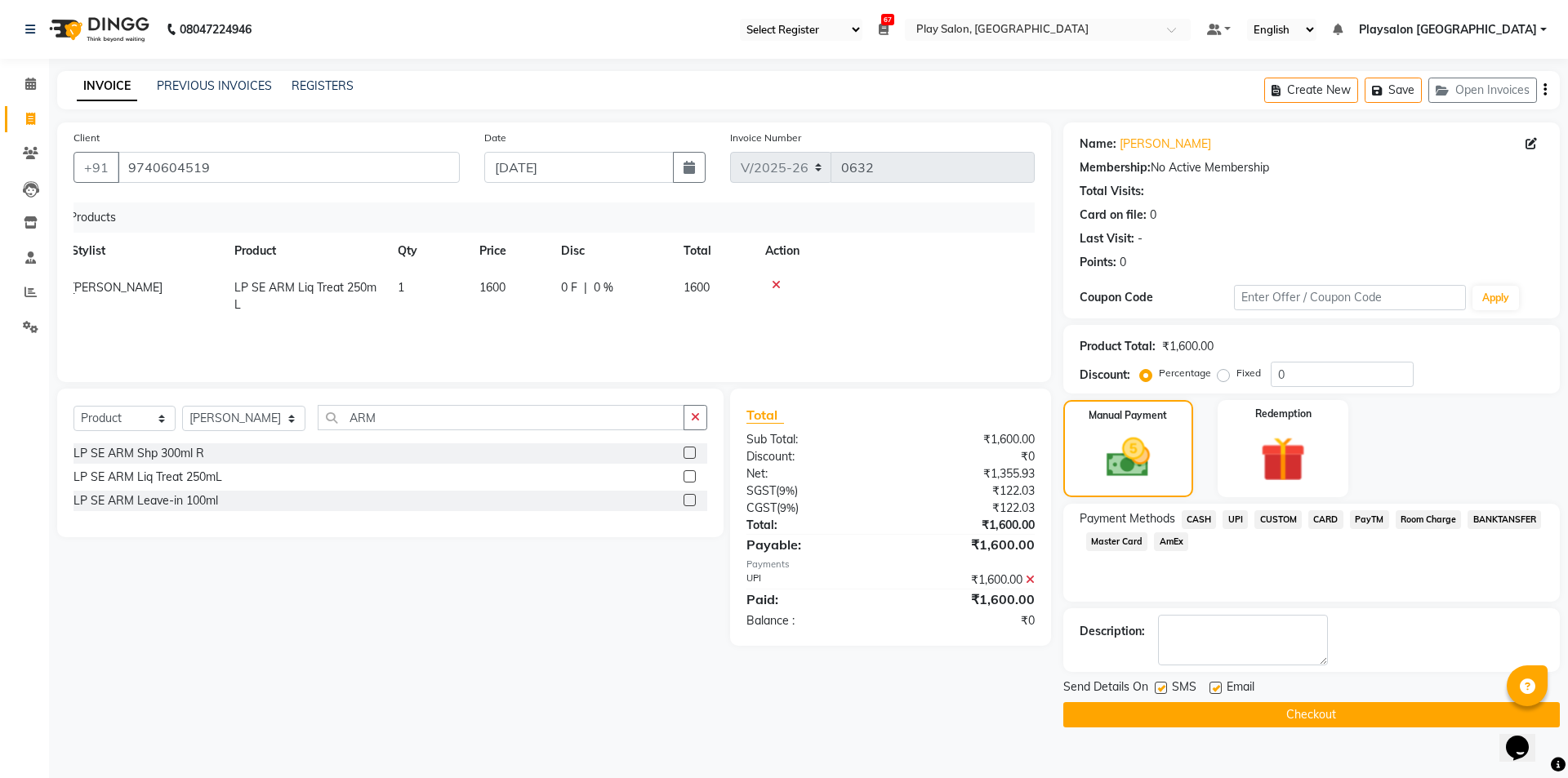
click at [1214, 690] on label at bounding box center [1216, 688] width 12 height 12
click at [1214, 690] on input "checkbox" at bounding box center [1215, 689] width 11 height 11
checkbox input "false"
click at [1162, 690] on label at bounding box center [1161, 688] width 12 height 12
click at [1162, 690] on input "checkbox" at bounding box center [1160, 689] width 11 height 11
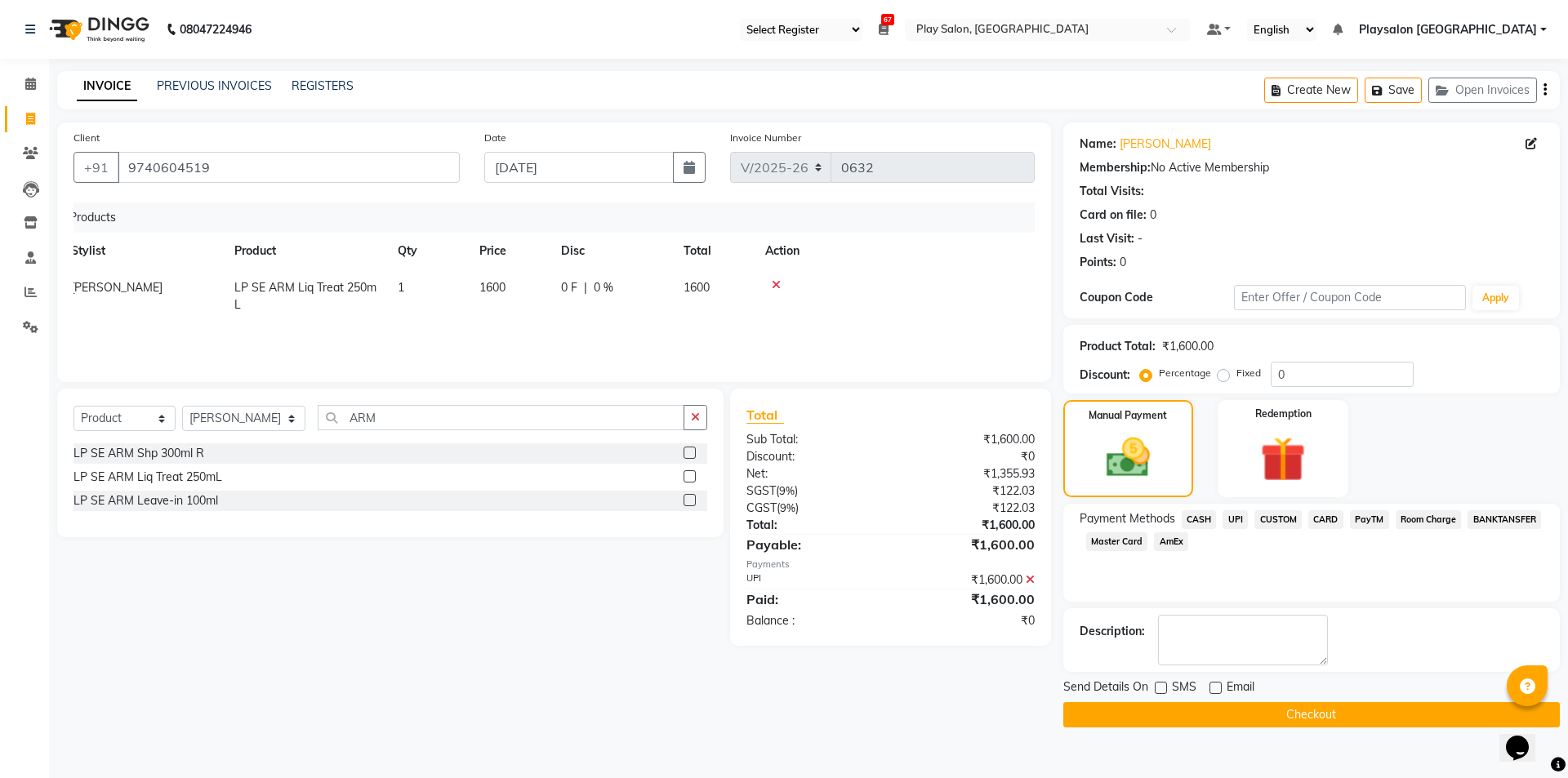
click at [1162, 690] on label at bounding box center [1161, 688] width 12 height 12
click at [1162, 690] on input "checkbox" at bounding box center [1160, 689] width 11 height 11
click at [1162, 685] on label at bounding box center [1161, 688] width 12 height 12
click at [1162, 685] on input "checkbox" at bounding box center [1160, 689] width 11 height 11
checkbox input "false"
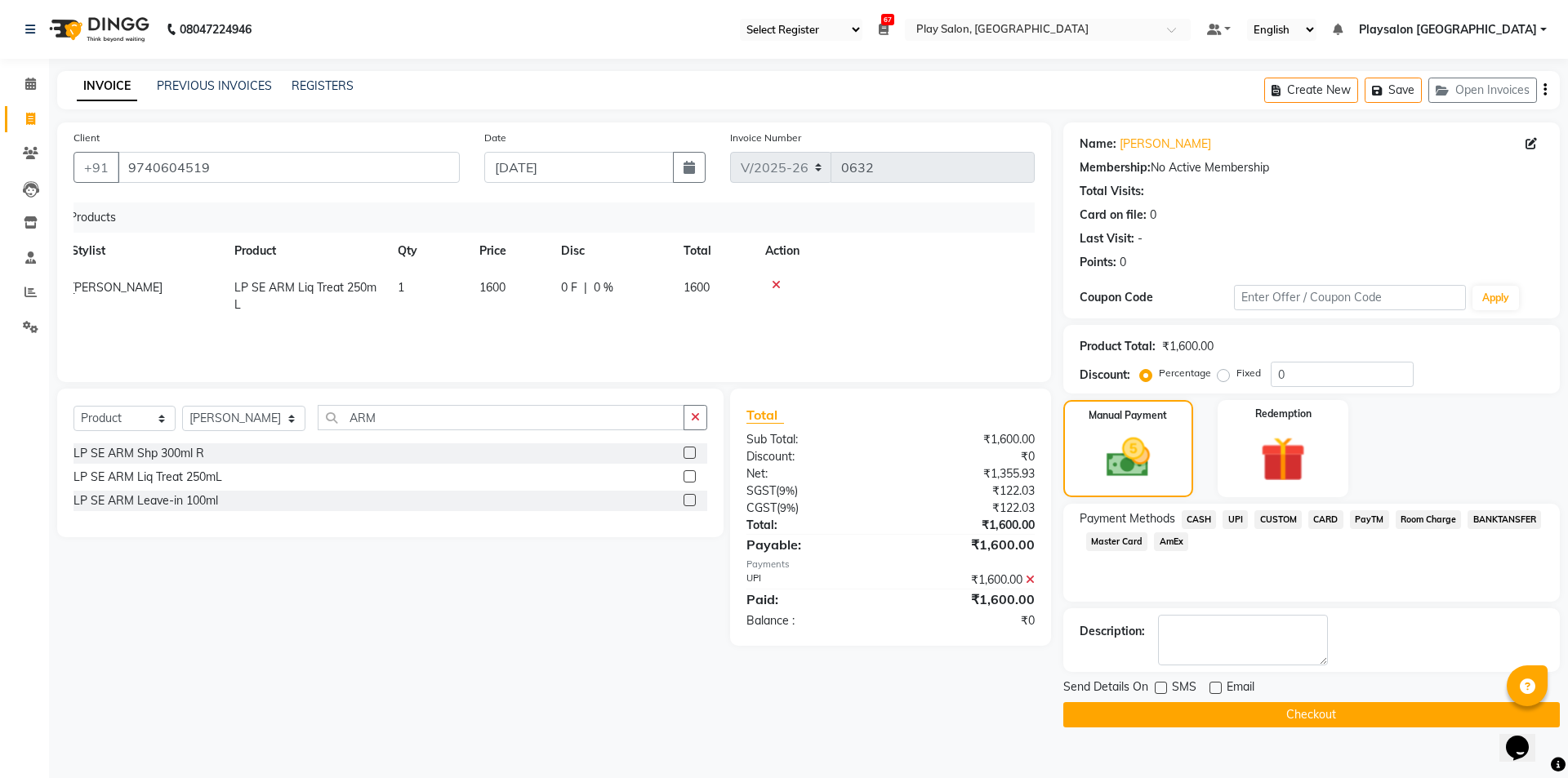
click at [1307, 714] on button "Checkout" at bounding box center [1311, 714] width 497 height 25
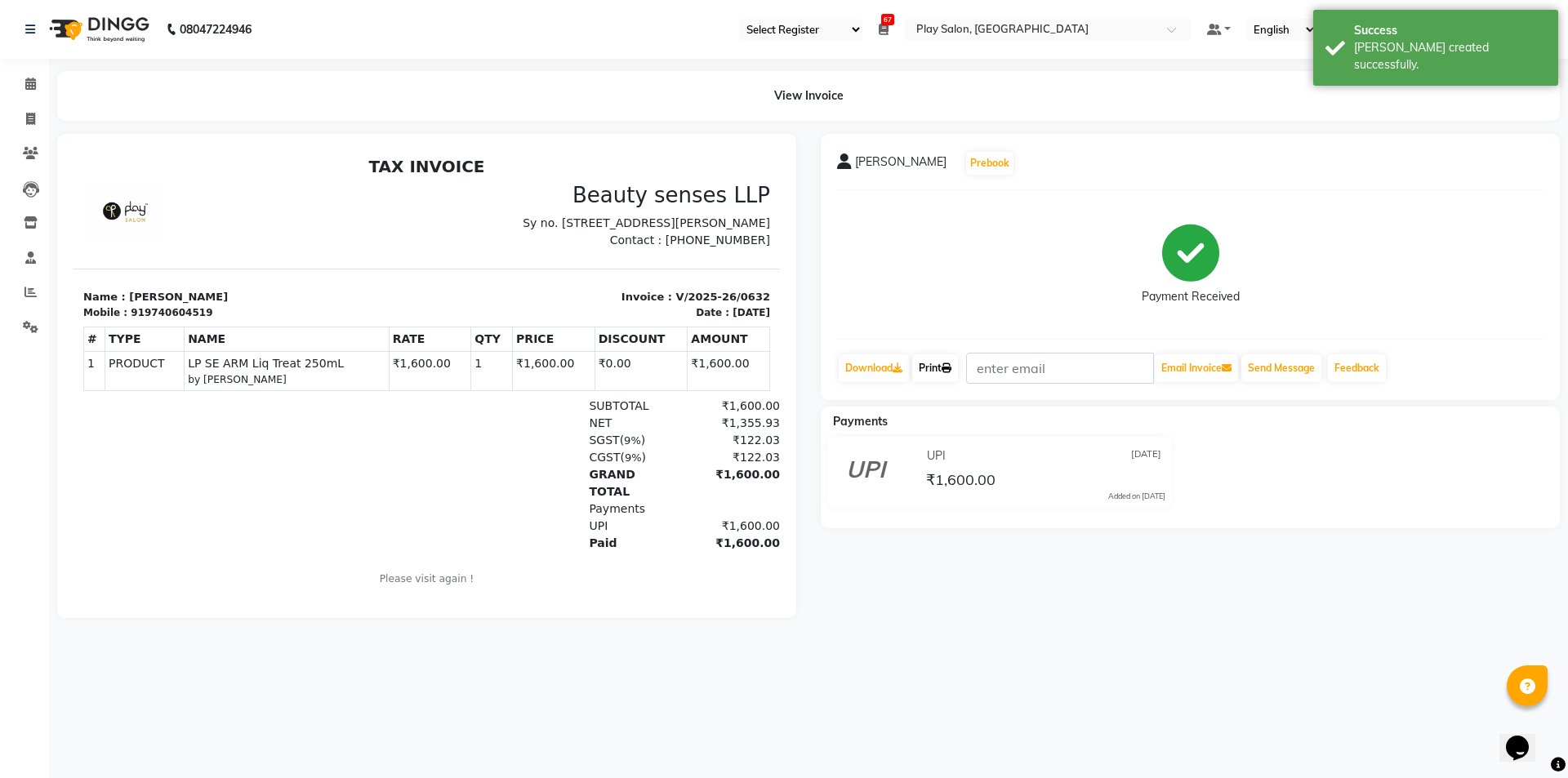
click at [941, 364] on link "Print" at bounding box center [935, 368] width 46 height 28
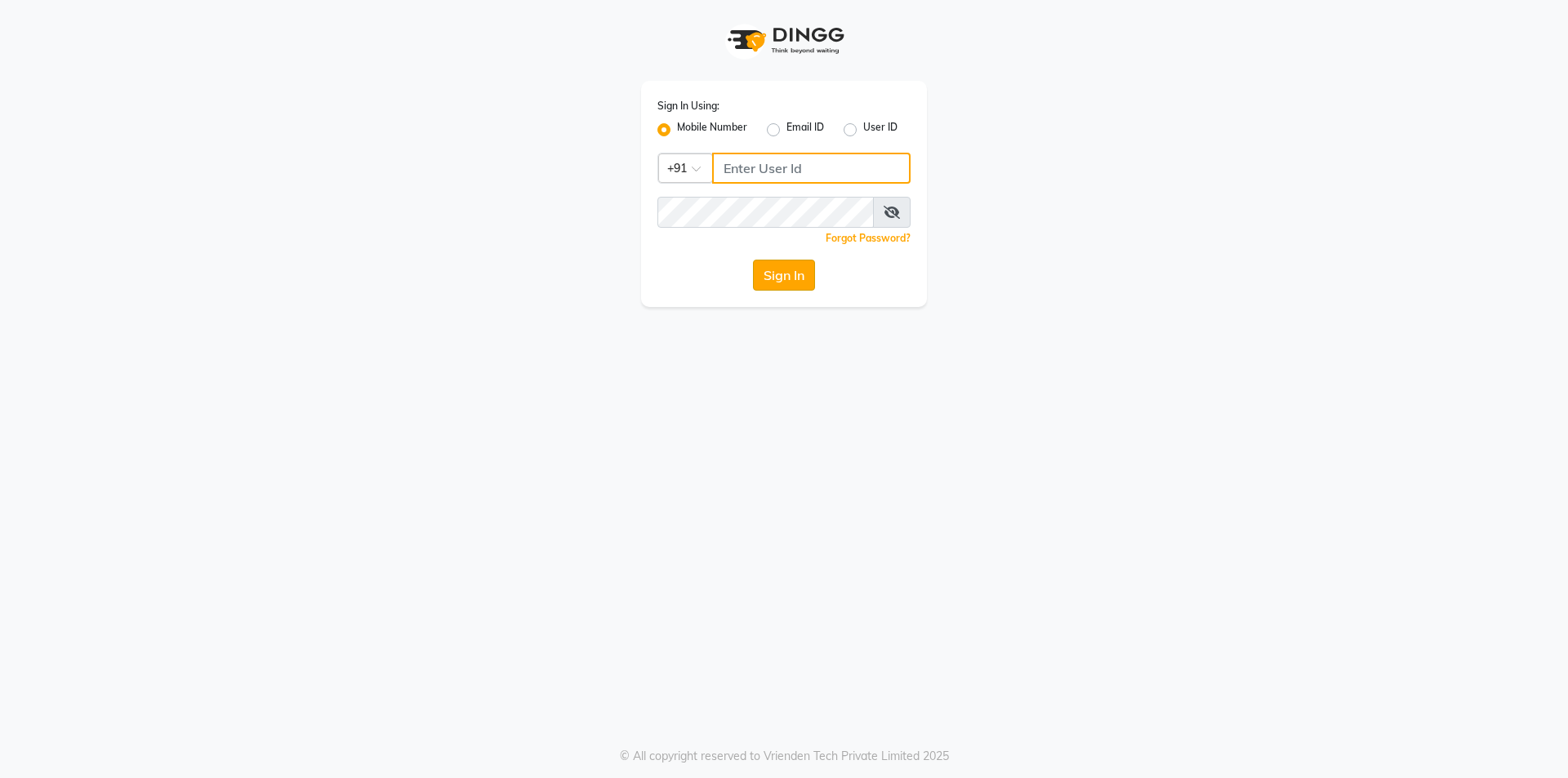
type input "9886884636"
click at [800, 279] on button "Sign In" at bounding box center [784, 274] width 62 height 31
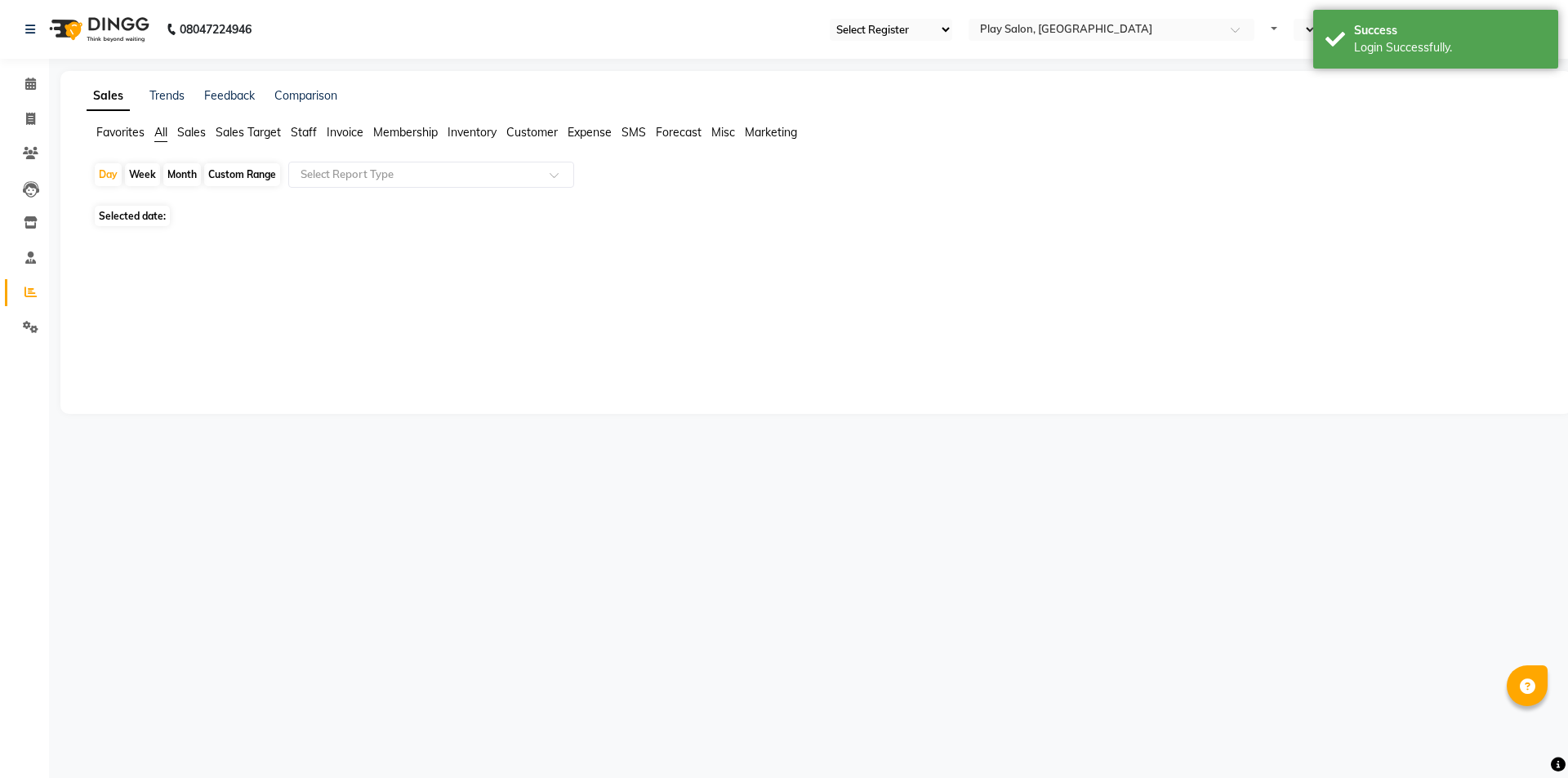
select select "94"
select select "en"
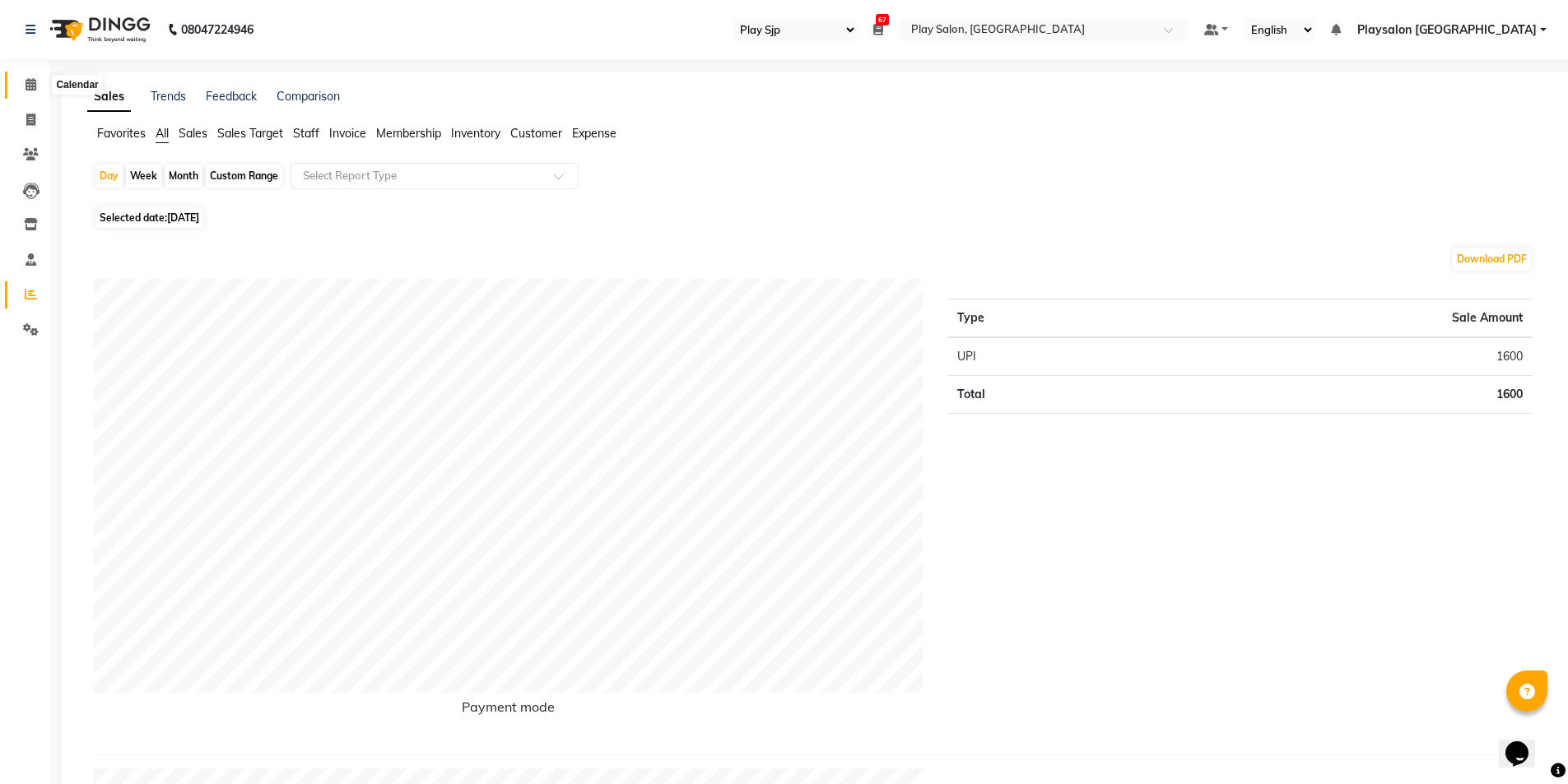
click at [32, 81] on icon at bounding box center [31, 85] width 11 height 12
